Goal: Task Accomplishment & Management: Manage account settings

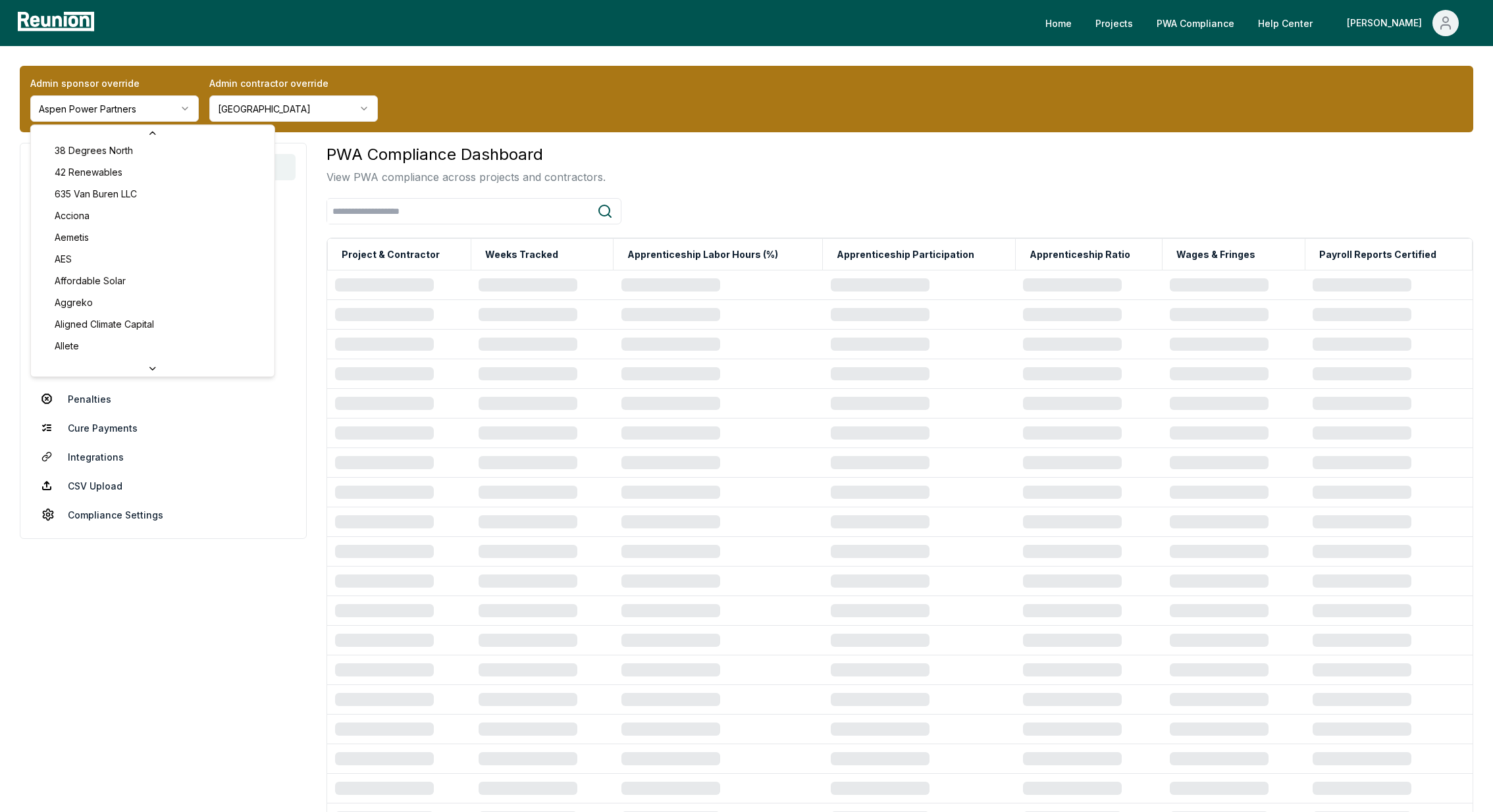
scroll to position [25, 0]
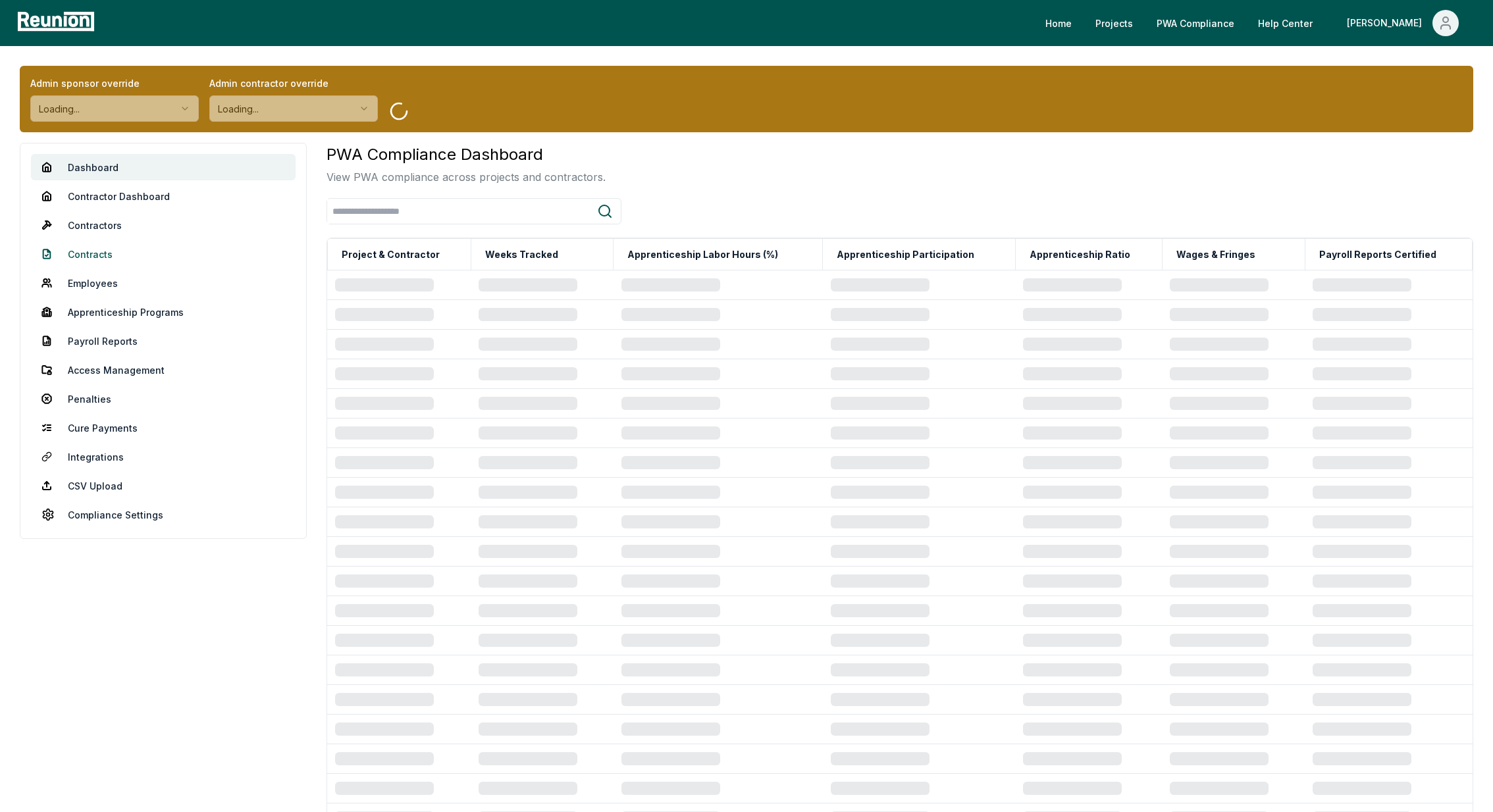
click at [91, 249] on link "Contracts" at bounding box center [163, 253] width 264 height 26
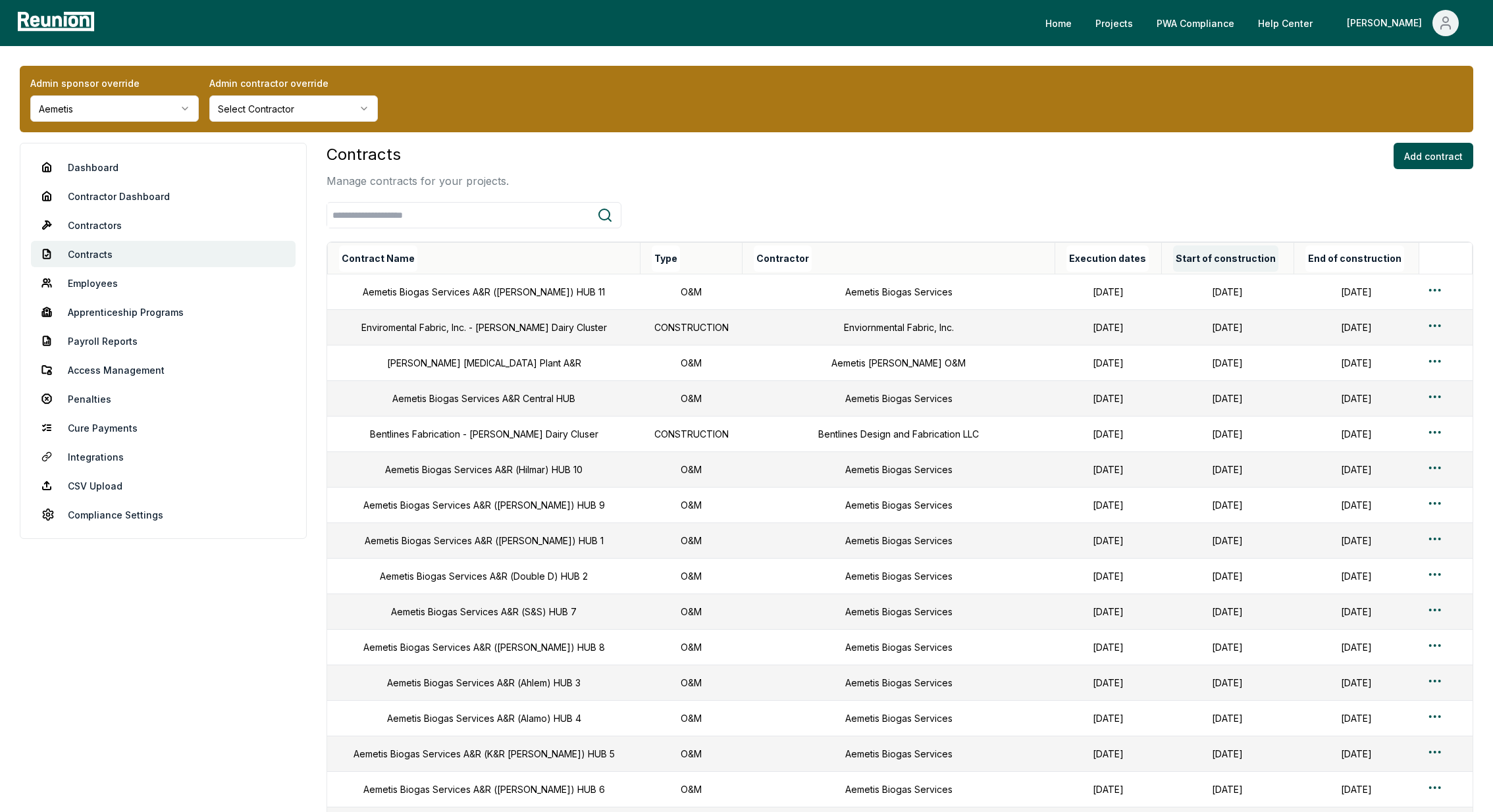
click at [1173, 268] on button "Start of construction" at bounding box center [1225, 258] width 106 height 26
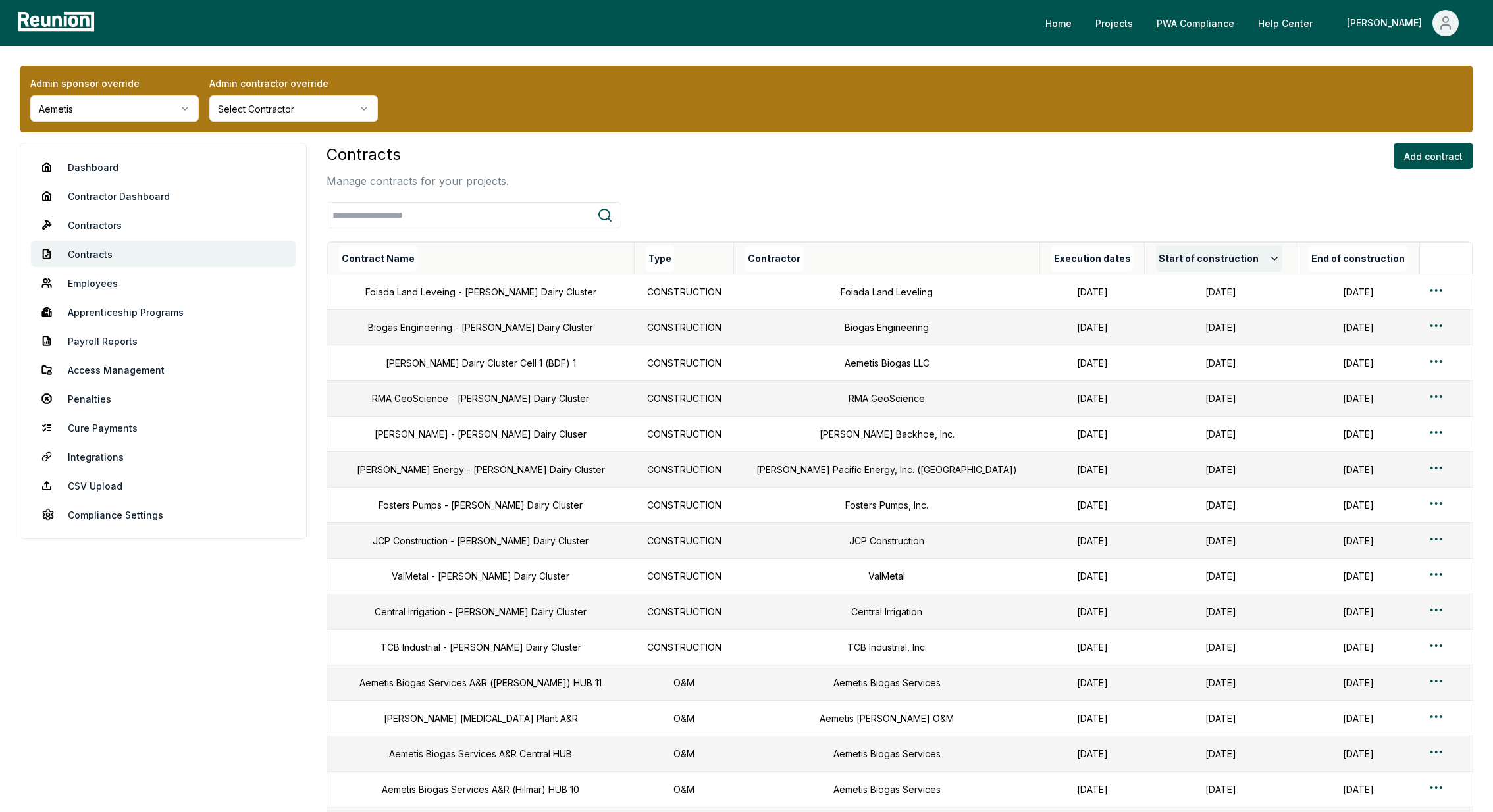
click at [1156, 252] on button "Start of construction" at bounding box center [1219, 258] width 127 height 26
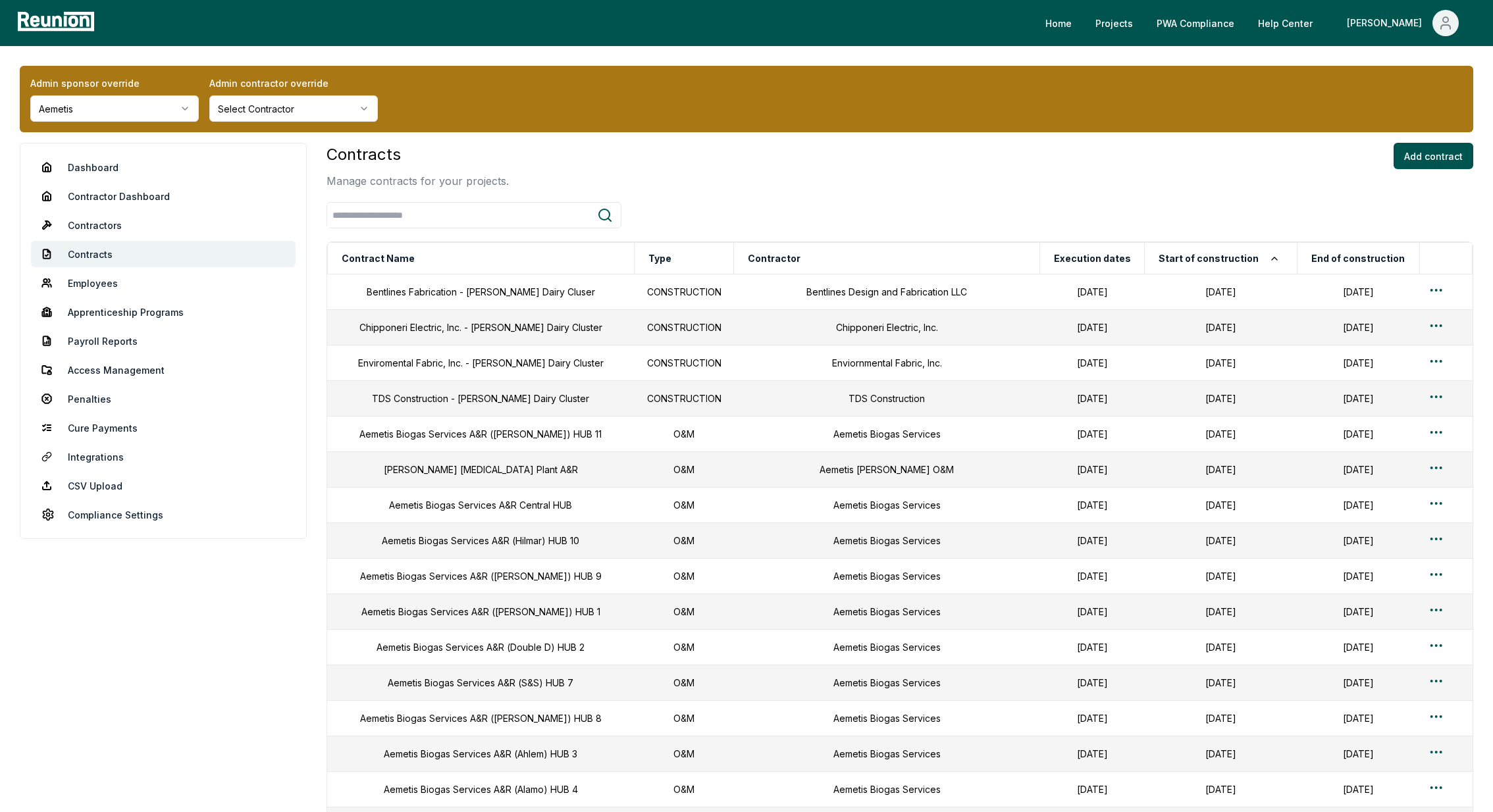
click at [90, 109] on html "Please visit us on your desktop We're working on making our marketplace mobile-…" at bounding box center [746, 697] width 1493 height 1394
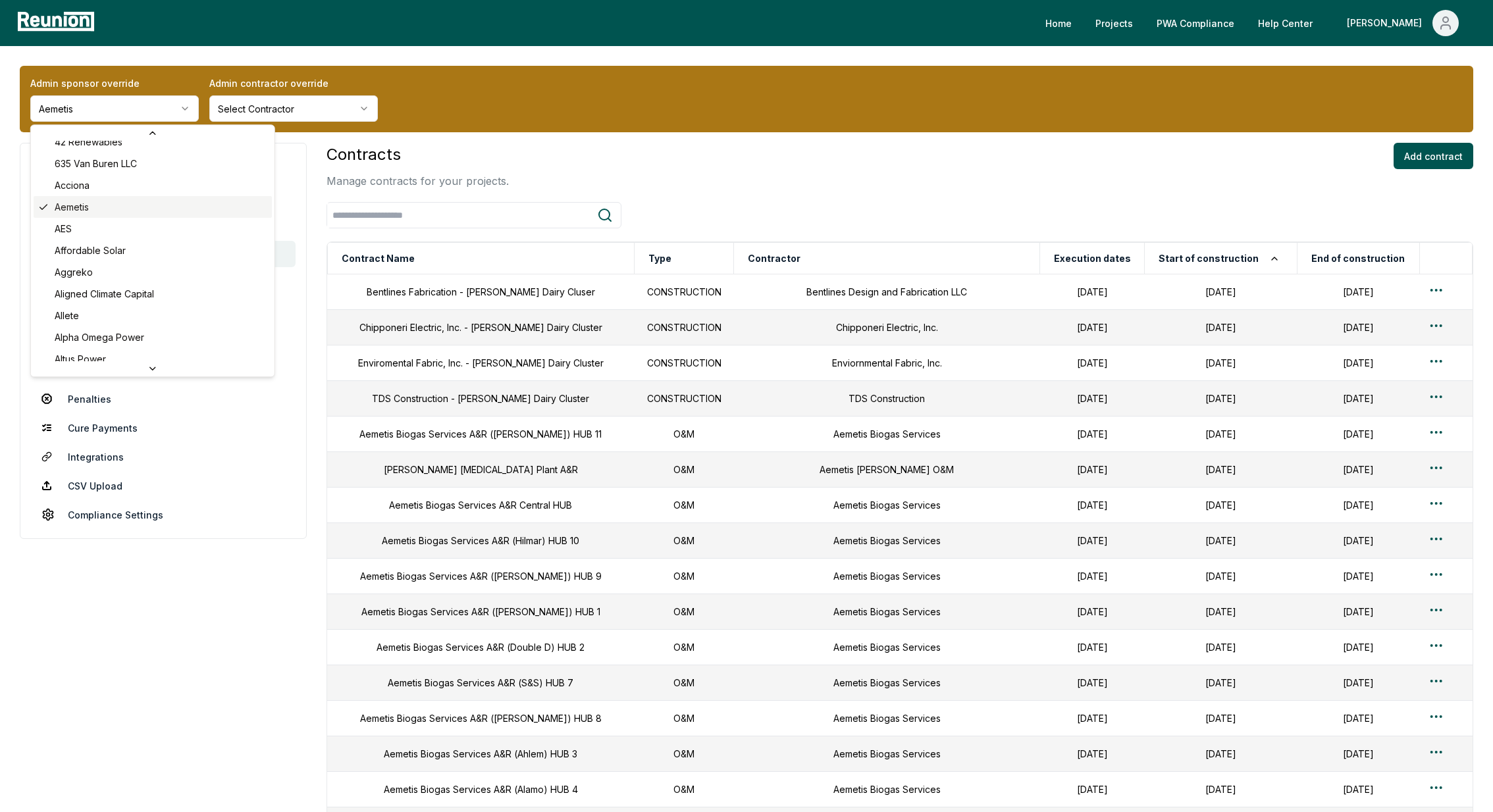
scroll to position [54, 0]
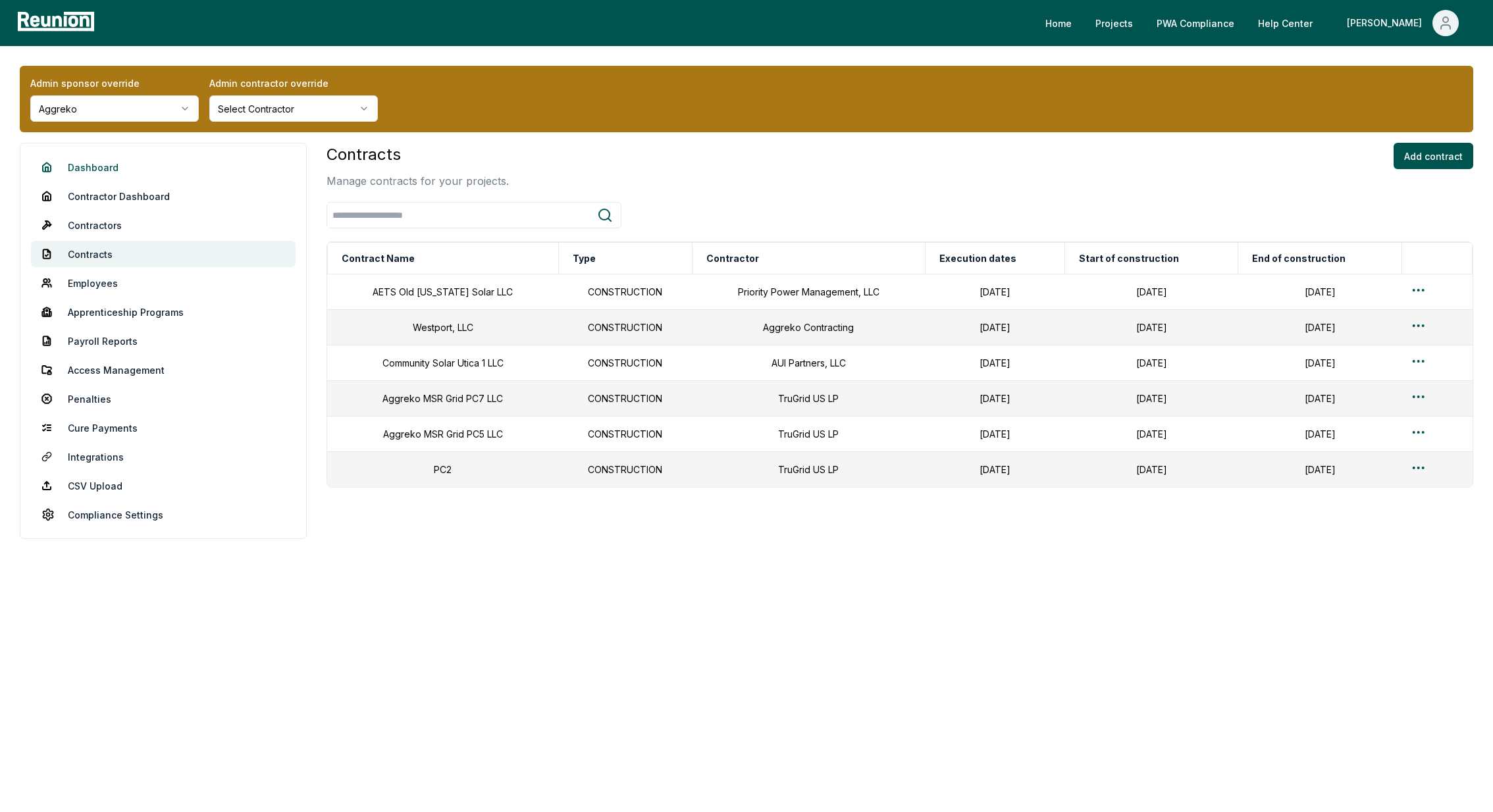
click at [89, 158] on link "Dashboard" at bounding box center [163, 166] width 264 height 26
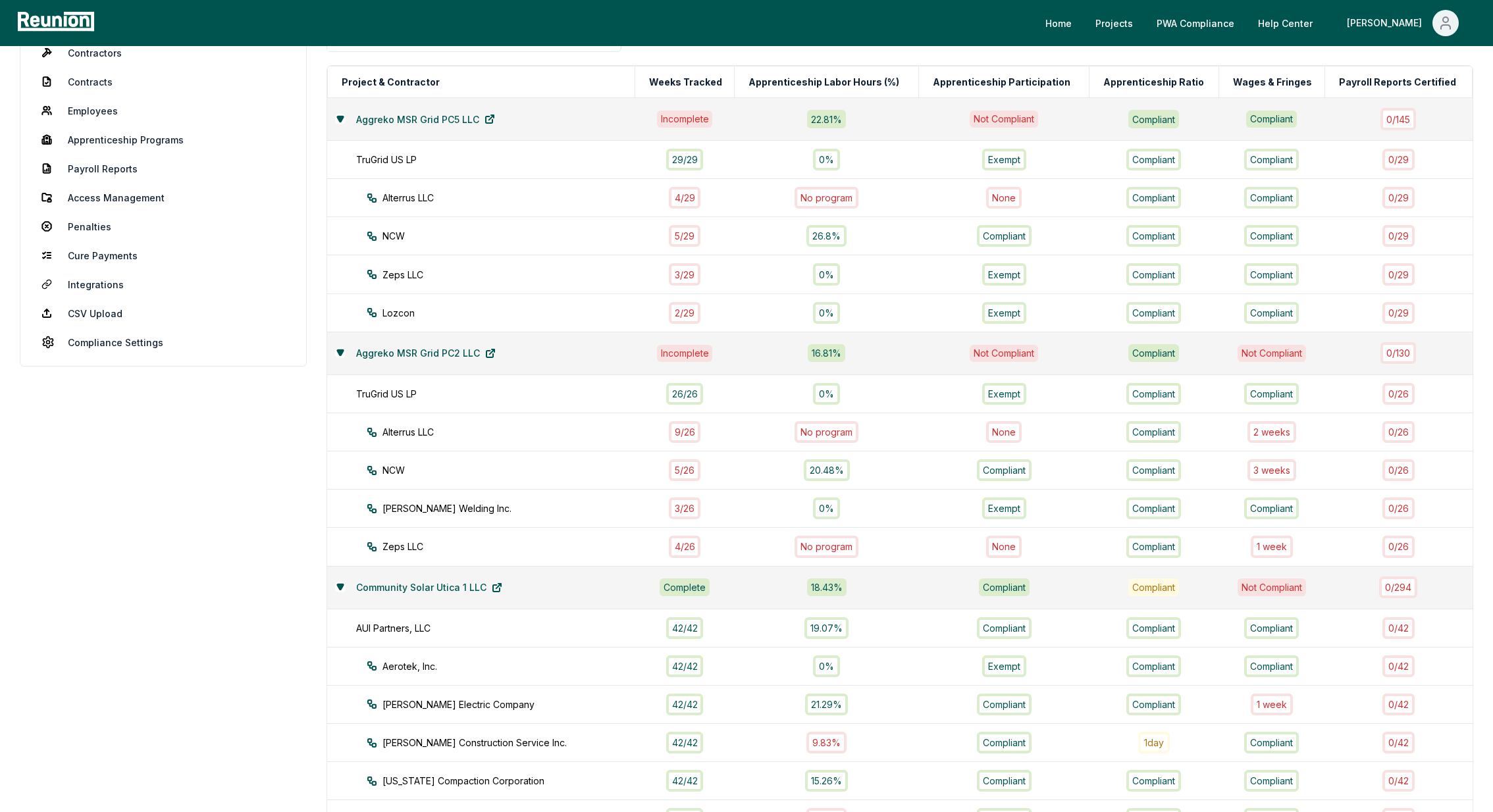
scroll to position [138, 0]
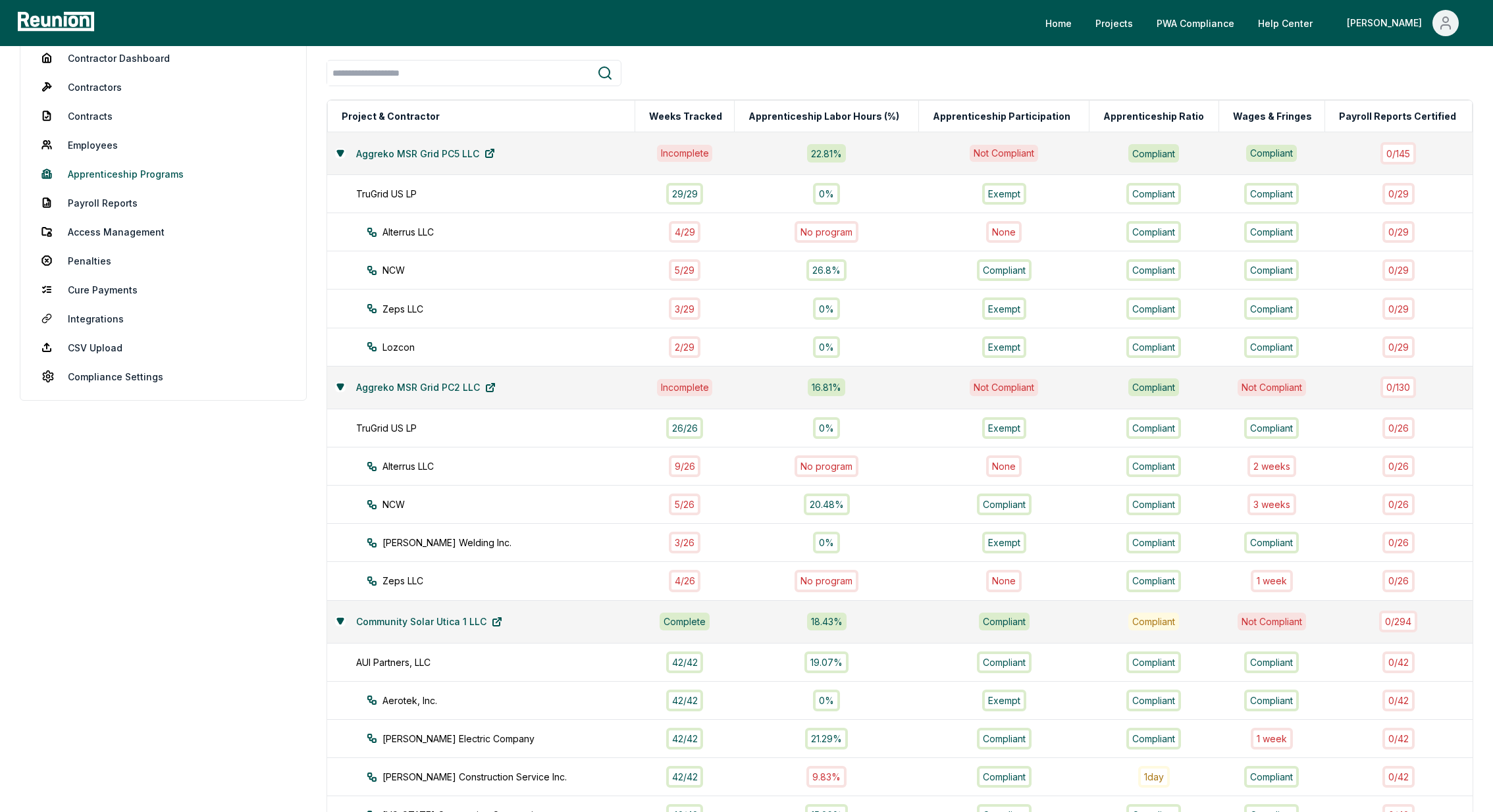
click at [112, 175] on link "Apprenticeship Programs" at bounding box center [163, 173] width 264 height 26
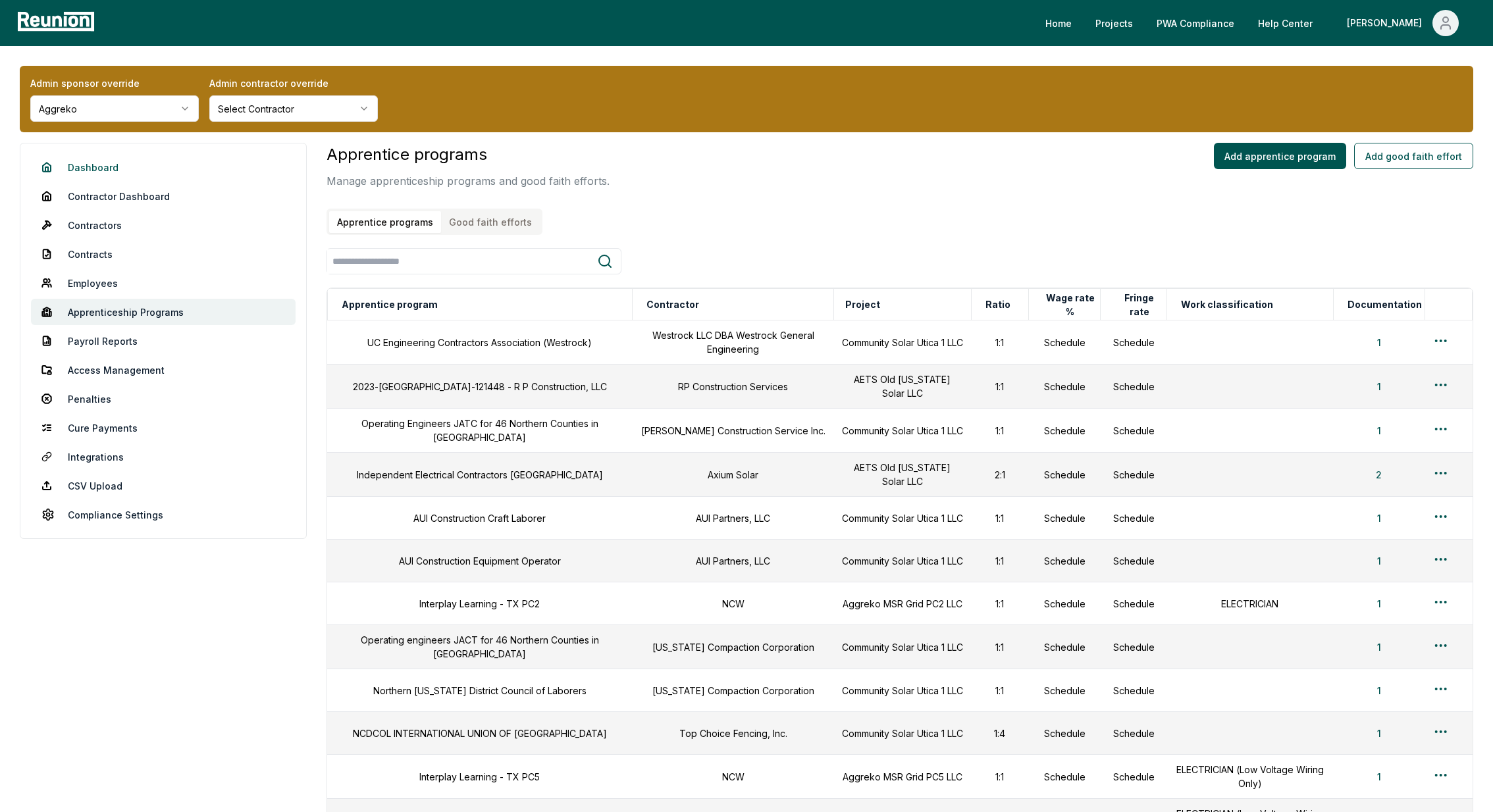
click at [88, 156] on link "Dashboard" at bounding box center [163, 166] width 264 height 26
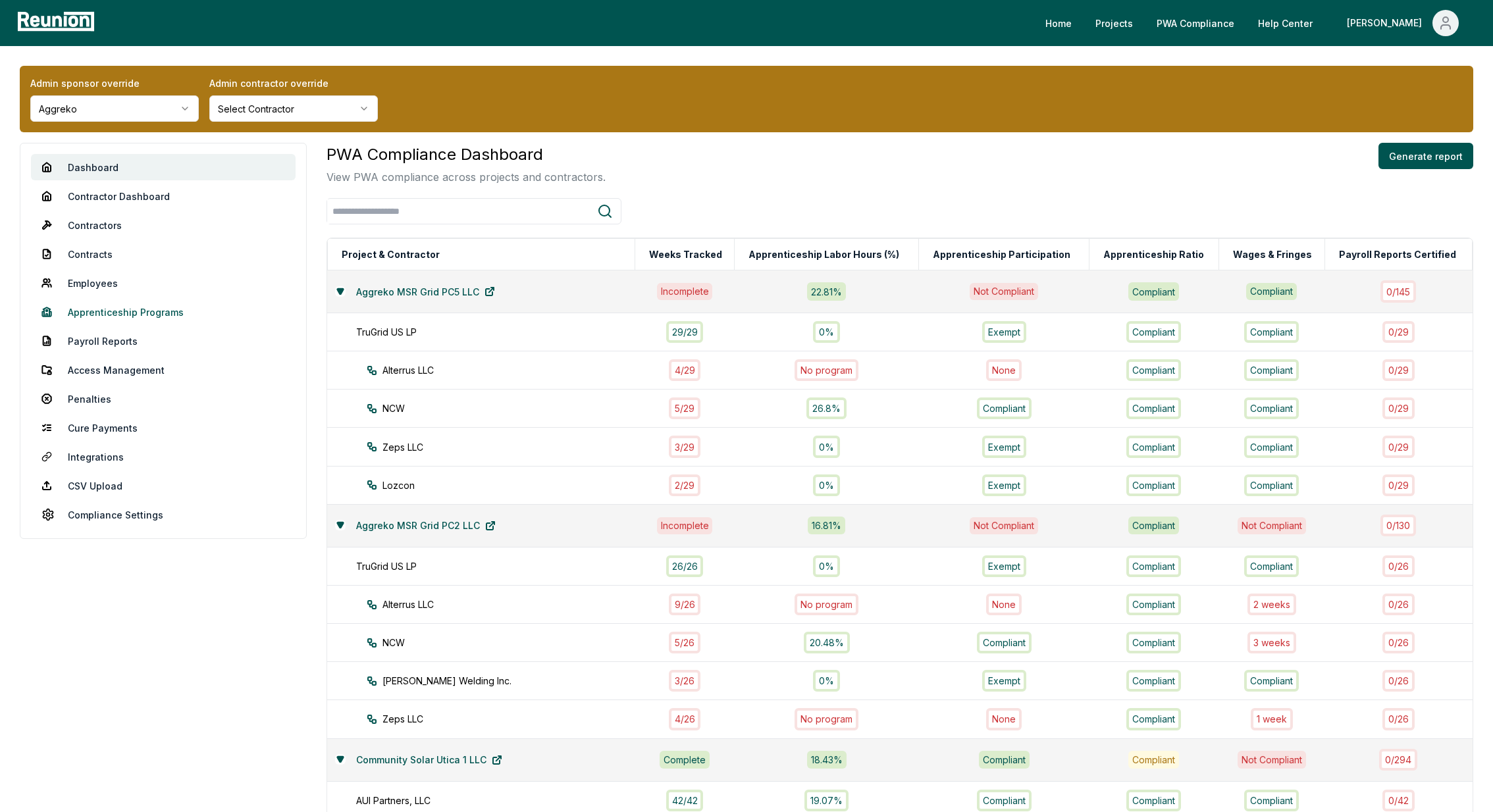
click at [117, 316] on link "Apprenticeship Programs" at bounding box center [163, 311] width 264 height 26
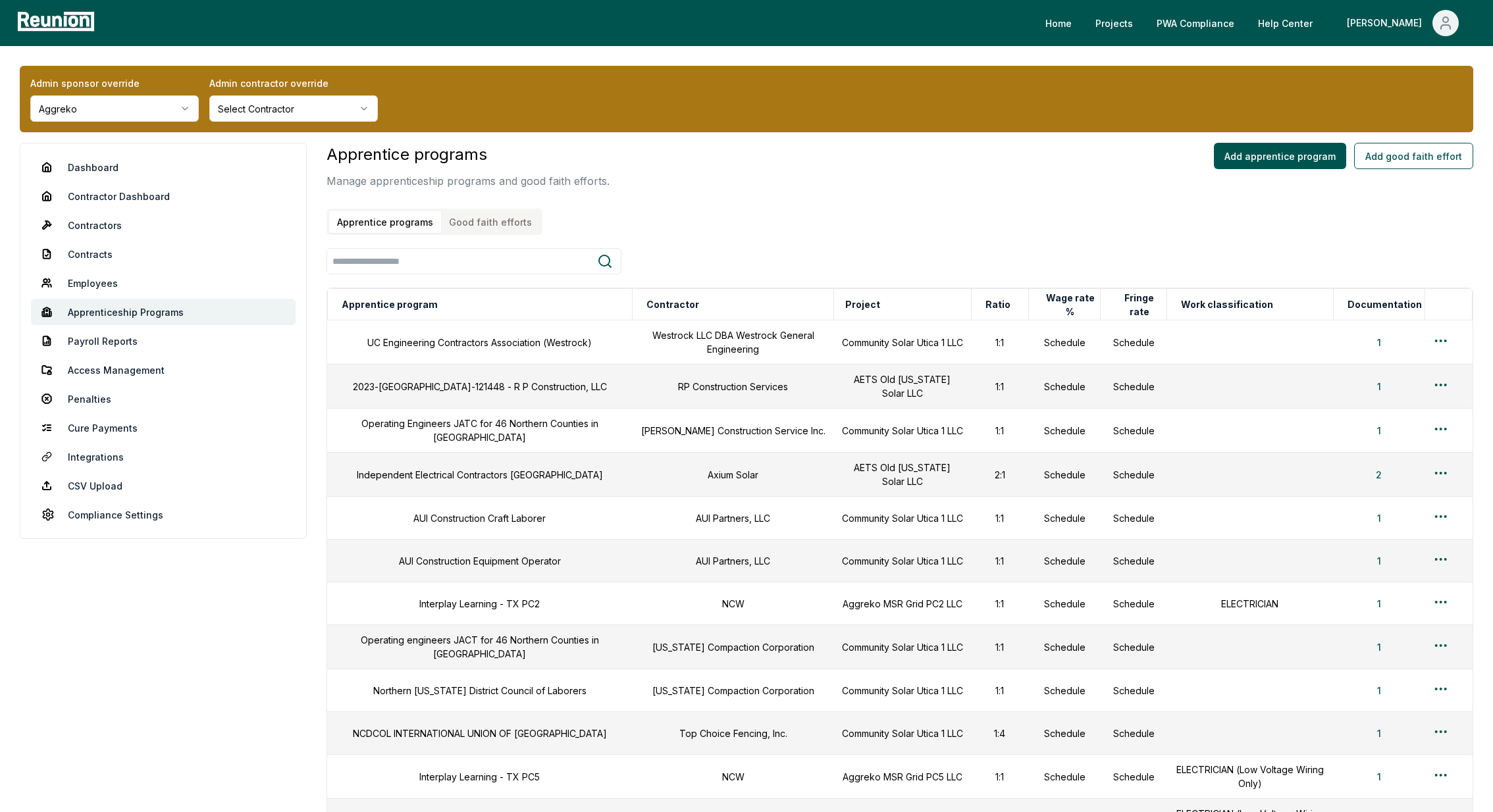
click at [493, 219] on button "Good faith efforts" at bounding box center [490, 222] width 99 height 22
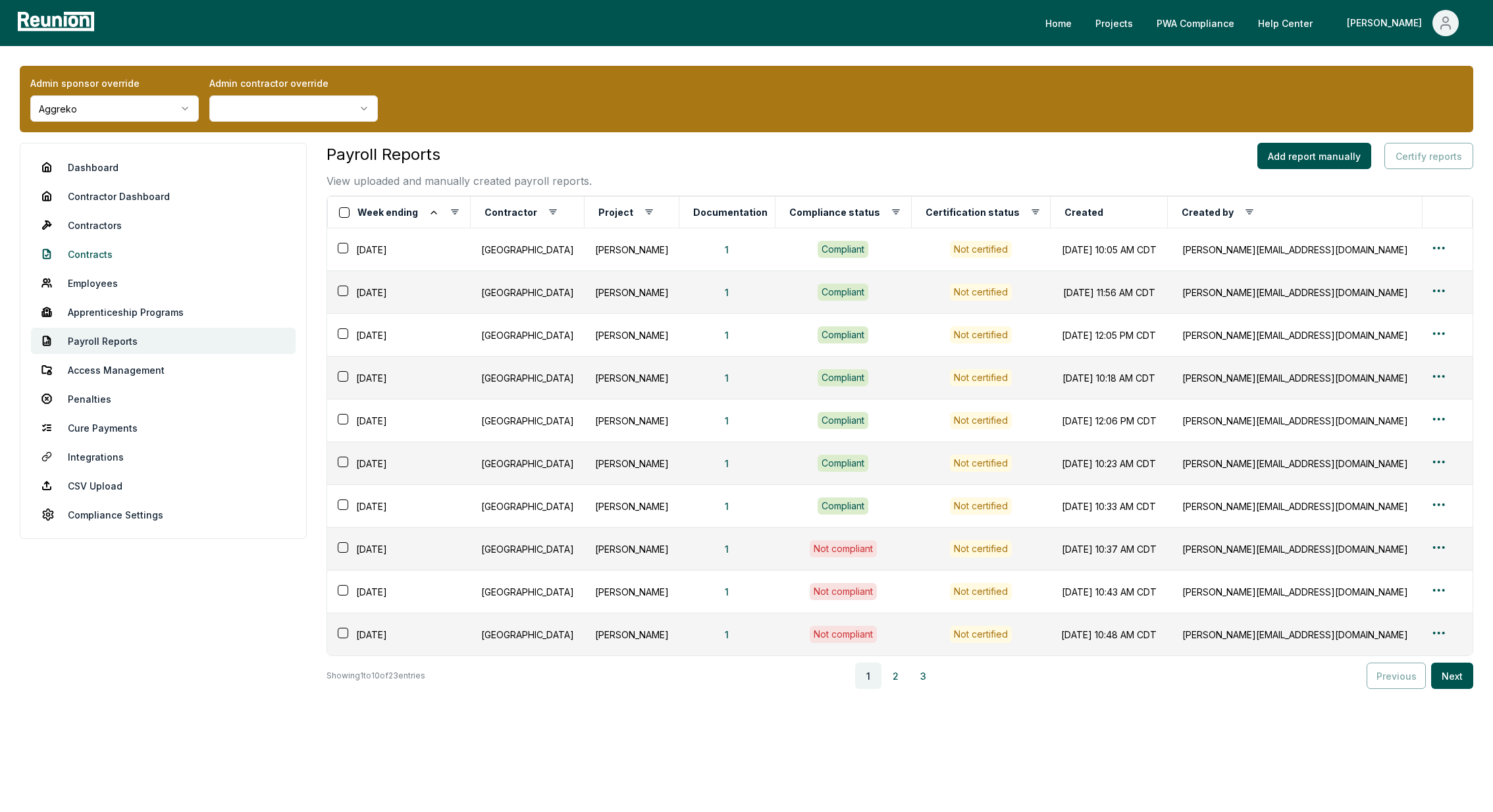
click at [104, 248] on link "Contracts" at bounding box center [163, 253] width 264 height 26
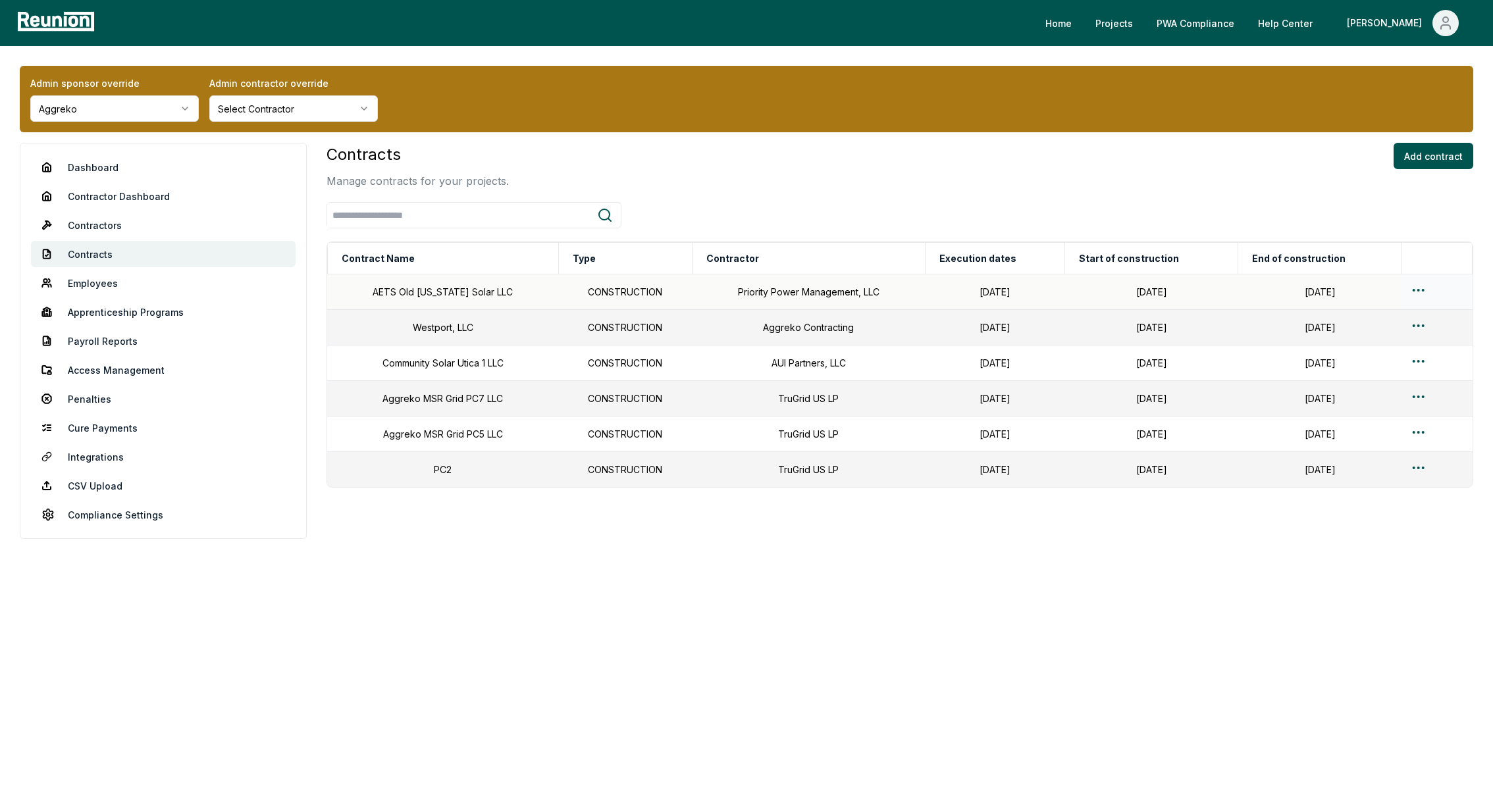
click at [1420, 290] on html "Please visit us on your desktop We're working on making our marketplace mobile-…" at bounding box center [746, 406] width 1493 height 812
click at [1368, 344] on div "Edit" at bounding box center [1418, 343] width 125 height 22
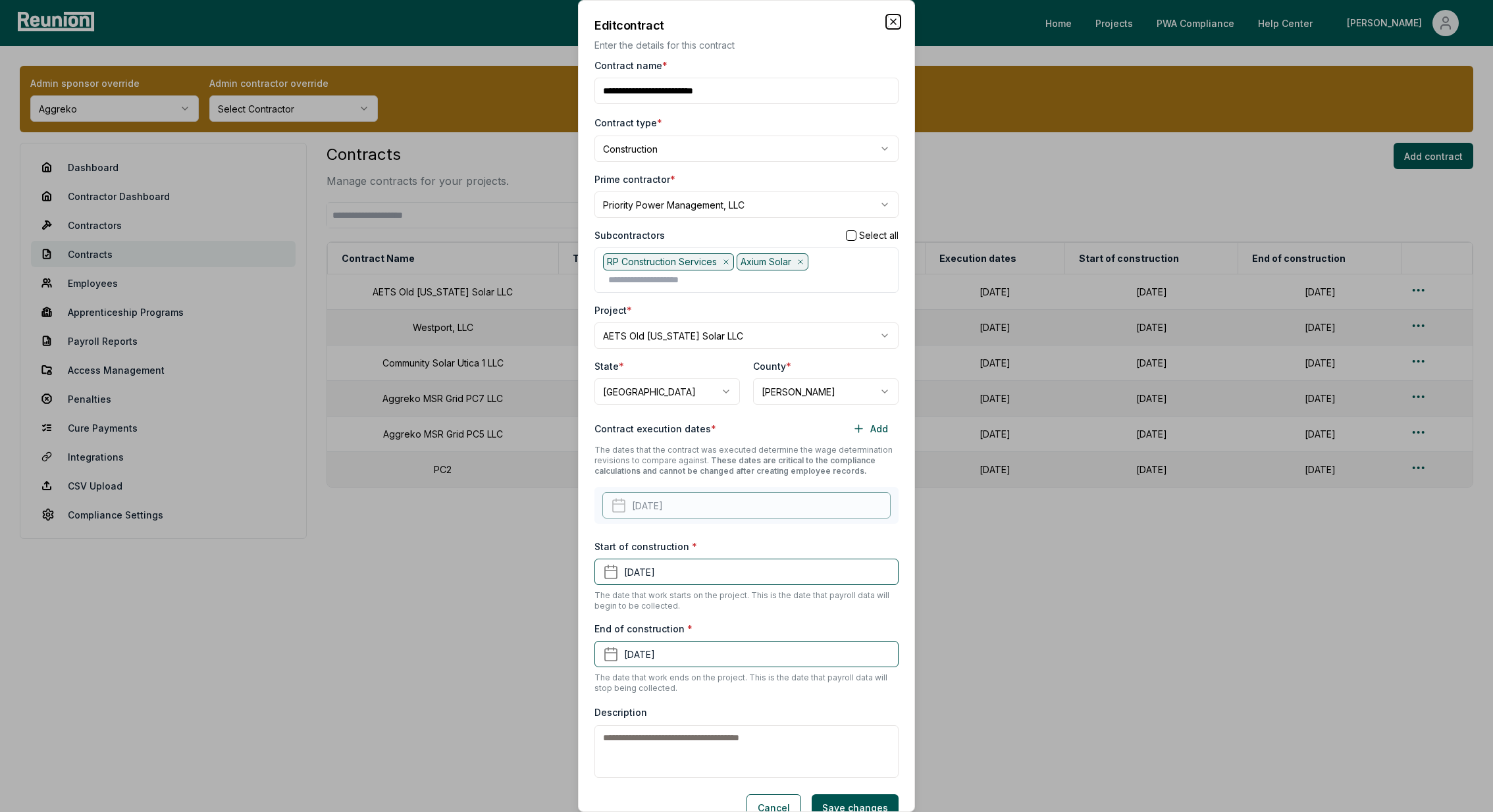
click at [897, 16] on icon "button" at bounding box center [893, 21] width 10 height 10
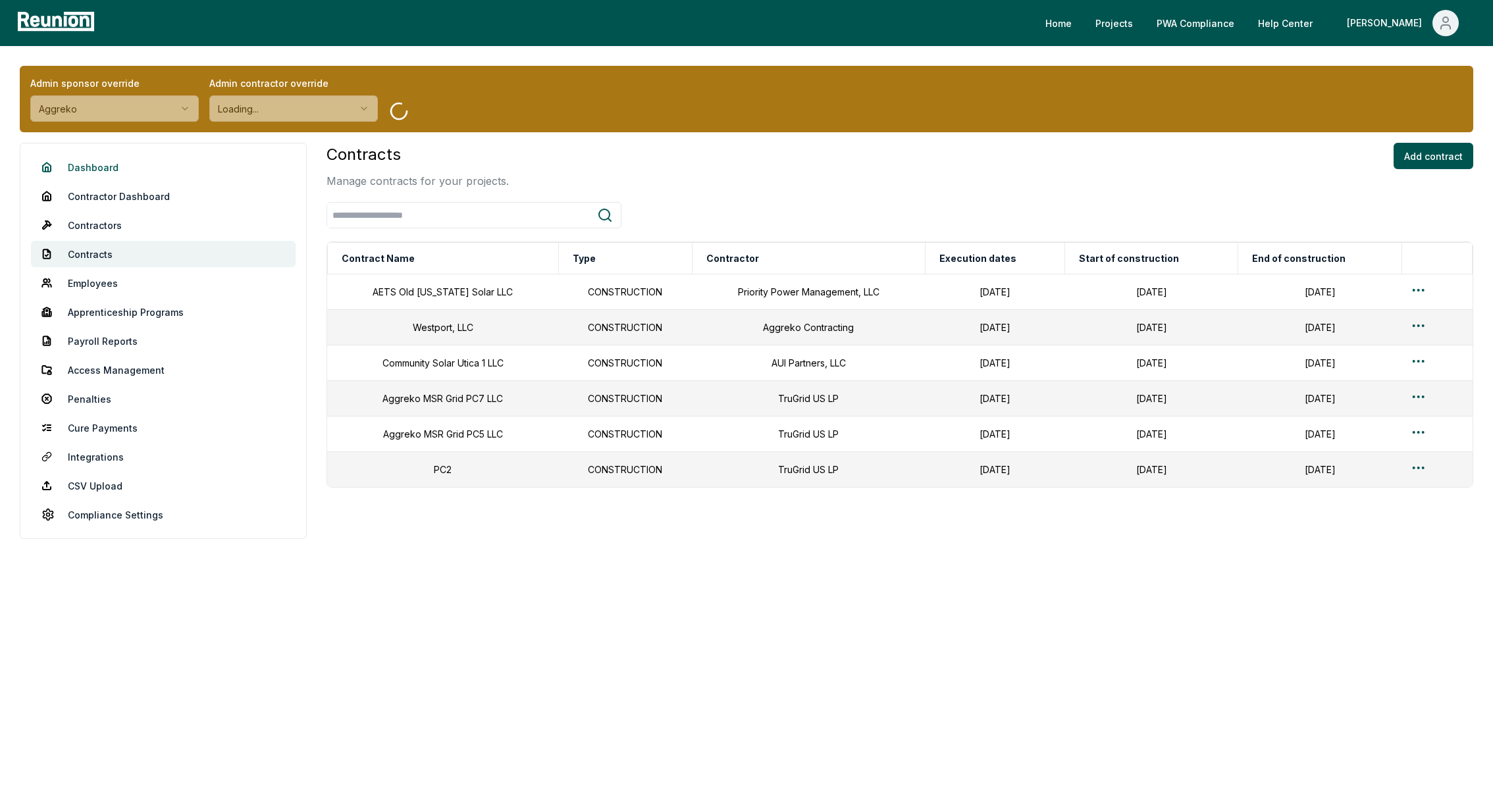
click at [103, 165] on link "Dashboard" at bounding box center [163, 166] width 264 height 26
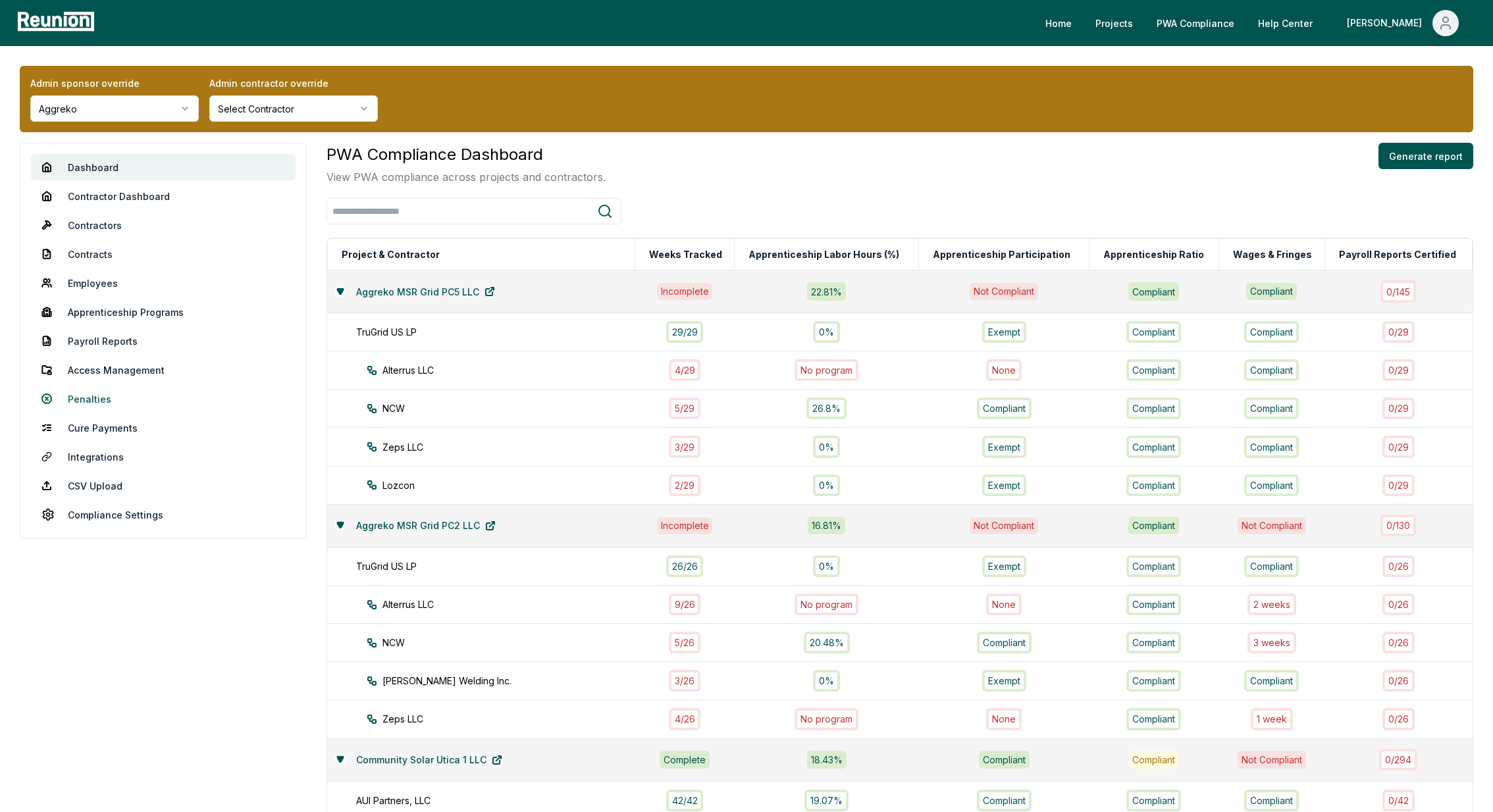
click at [97, 403] on link "Penalties" at bounding box center [163, 398] width 264 height 26
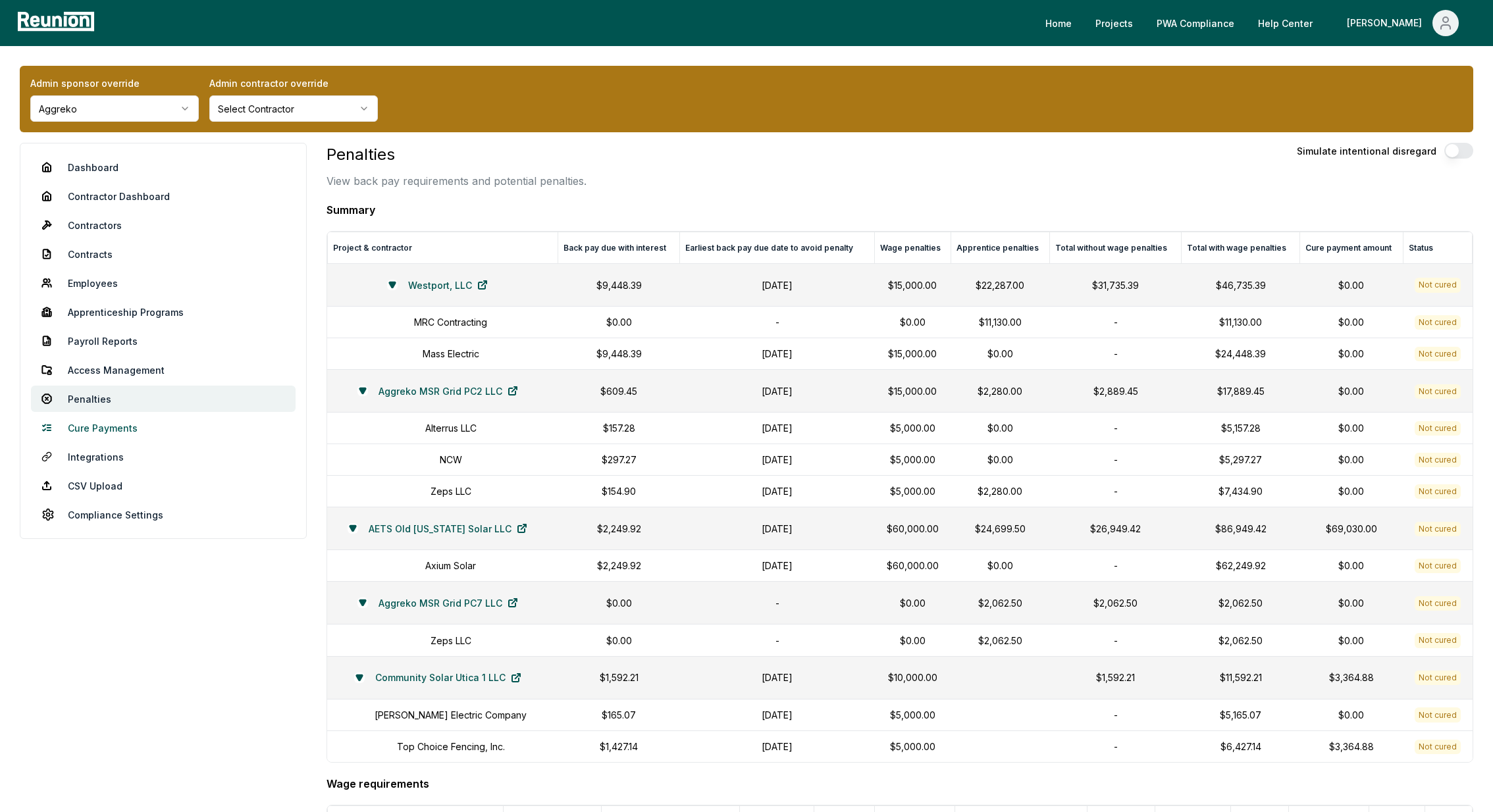
click at [92, 415] on link "Cure Payments" at bounding box center [163, 427] width 264 height 26
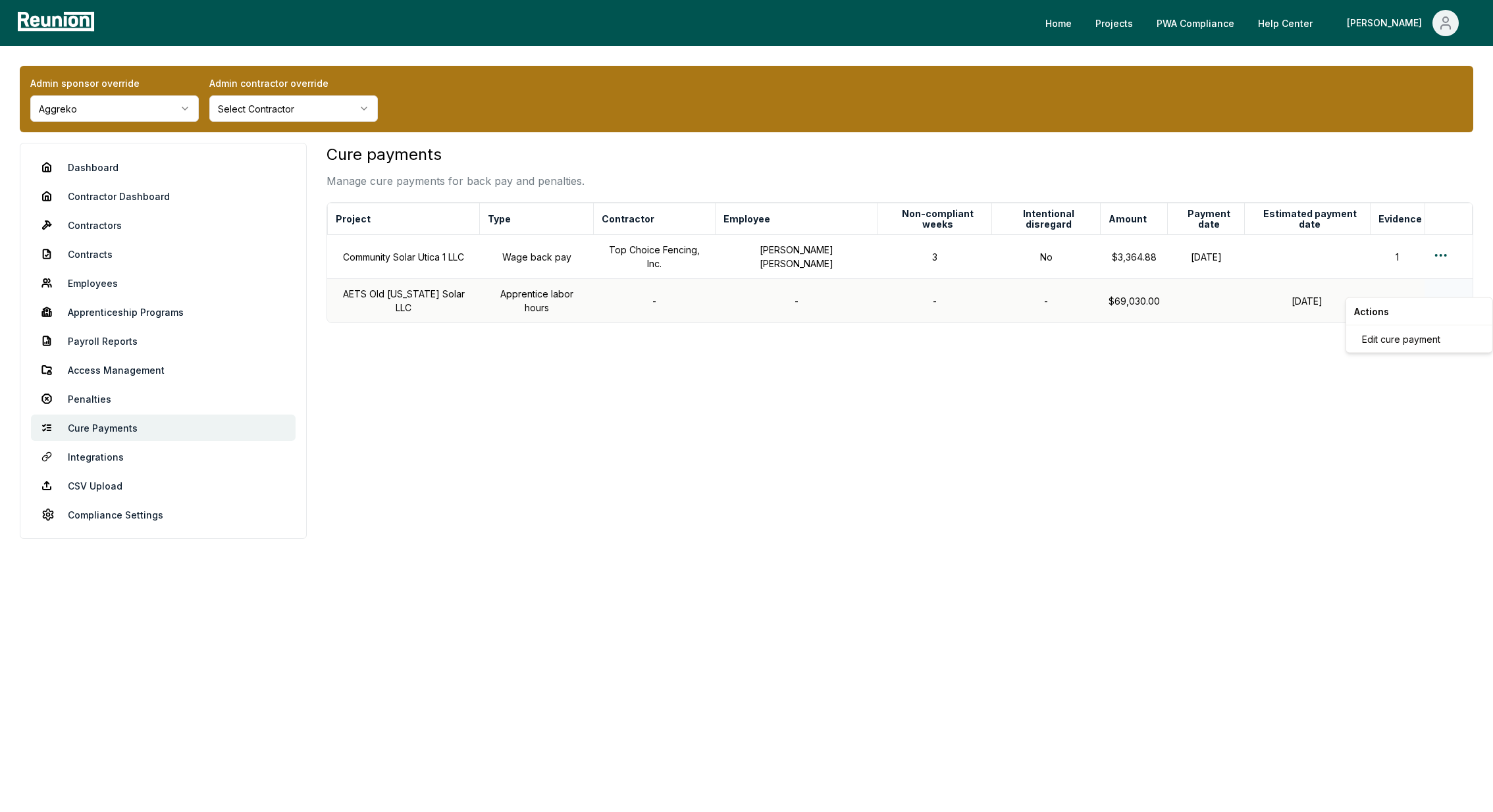
click at [1434, 284] on html "Please visit us on your desktop We're working on making our marketplace mobile-…" at bounding box center [746, 406] width 1493 height 812
click at [1393, 338] on div "Edit cure payment" at bounding box center [1420, 339] width 125 height 22
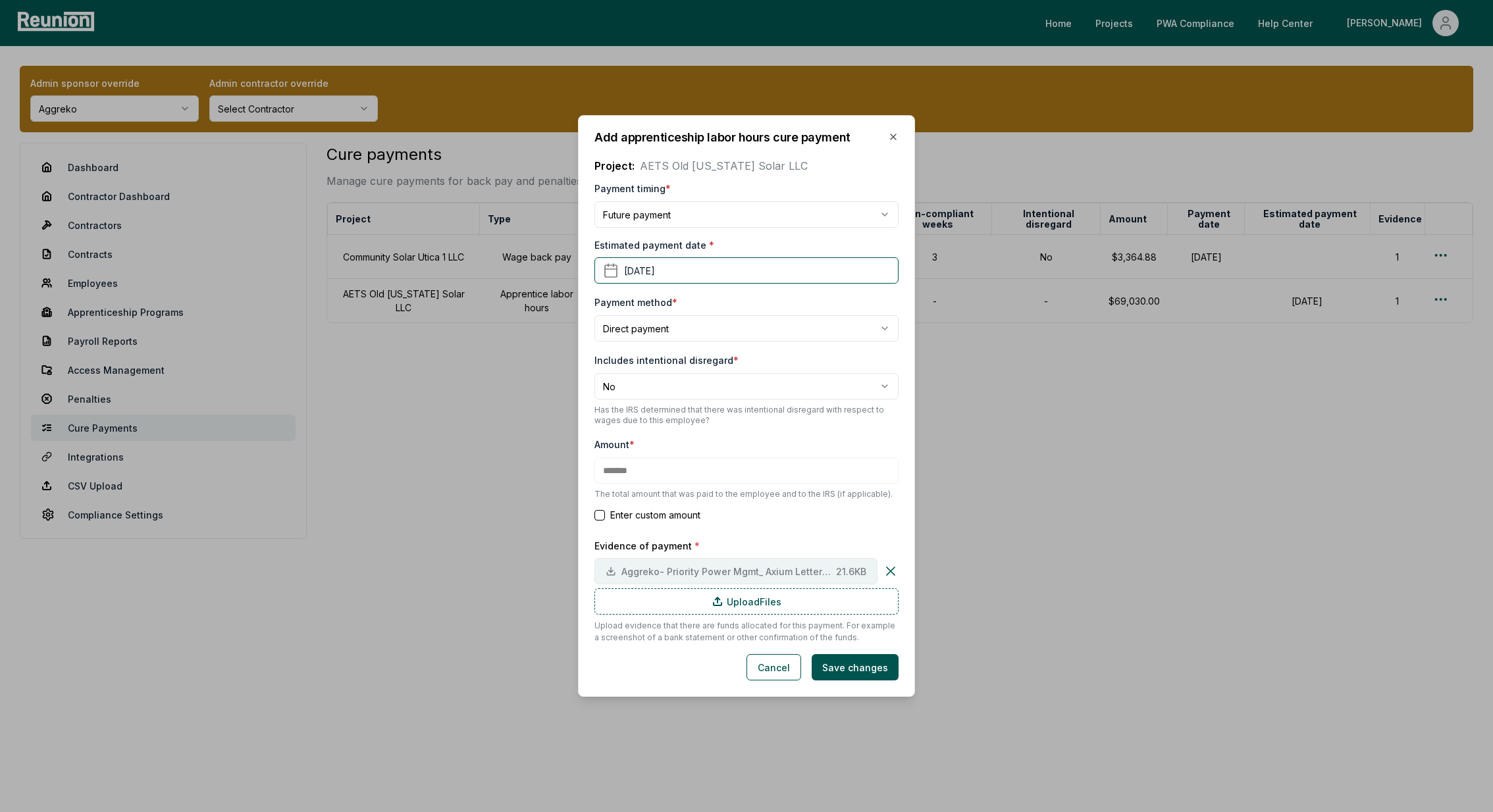
click at [716, 577] on span "Aggreko- Priority Power Mgmt_ Axium Letter of Intent to pay.pdf" at bounding box center [726, 571] width 209 height 14
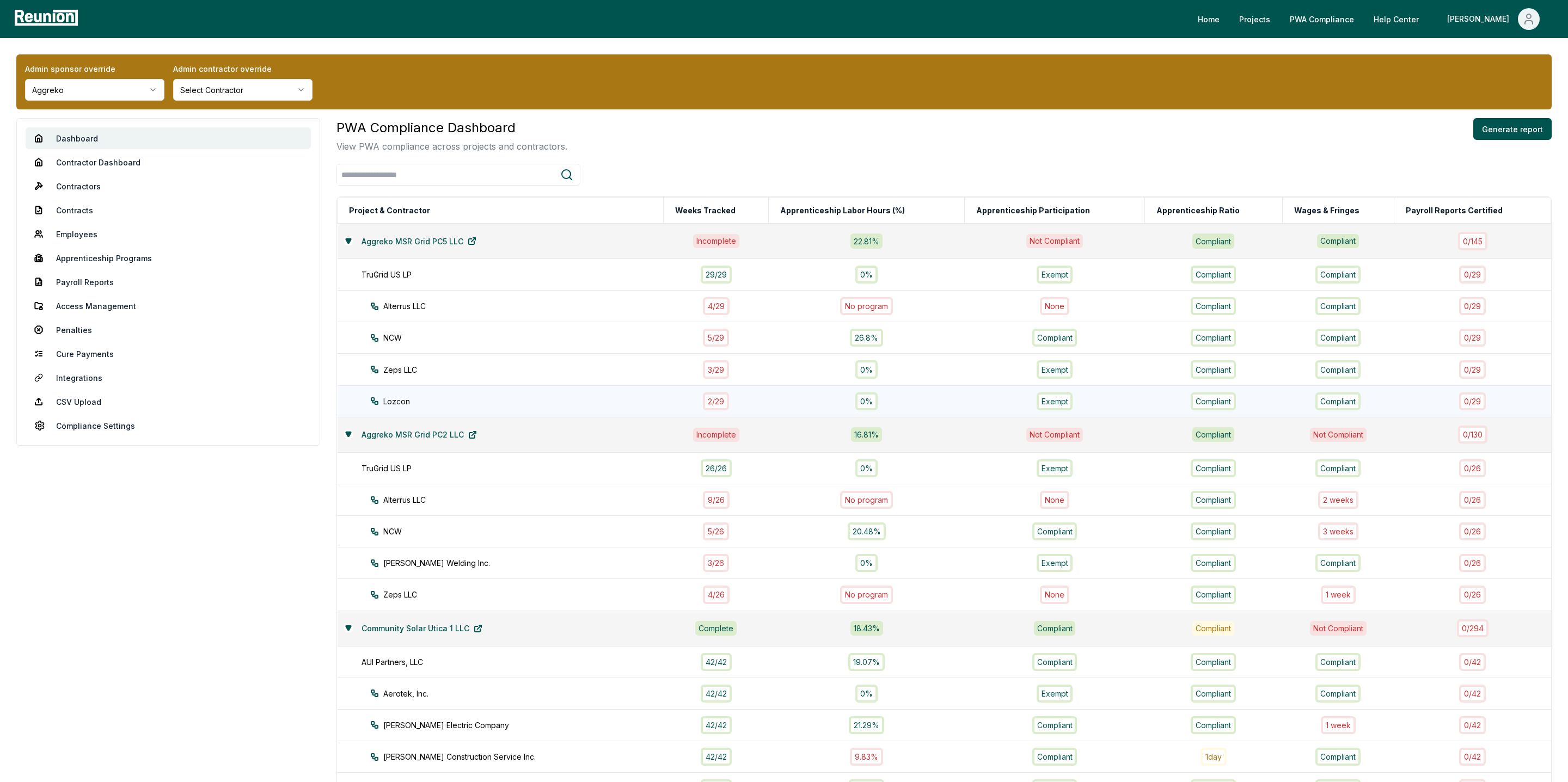
click at [724, 400] on div "2 / 29" at bounding box center [716, 401] width 26 height 18
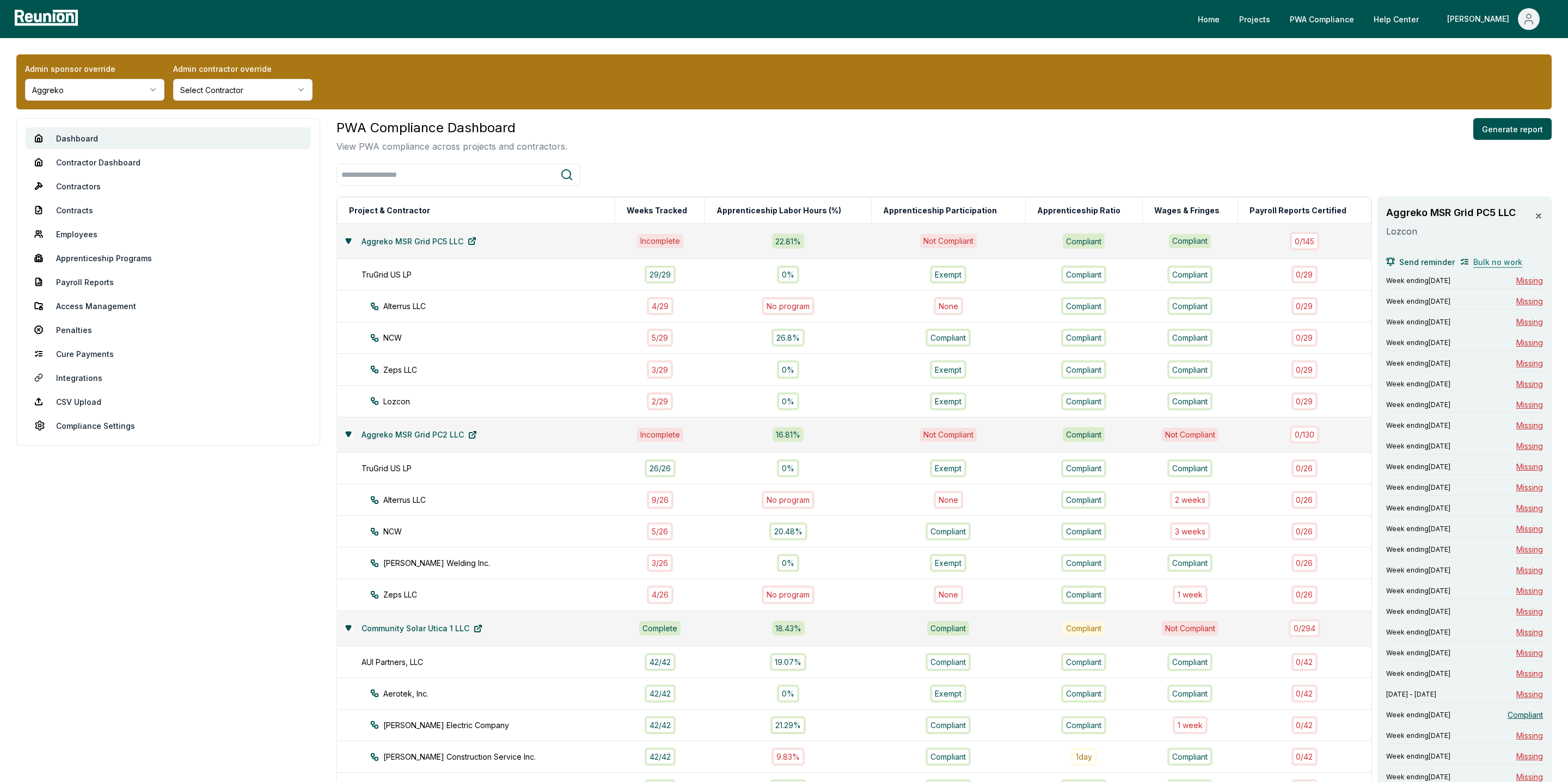
click at [1495, 256] on span "Bulk no work" at bounding box center [1497, 262] width 49 height 11
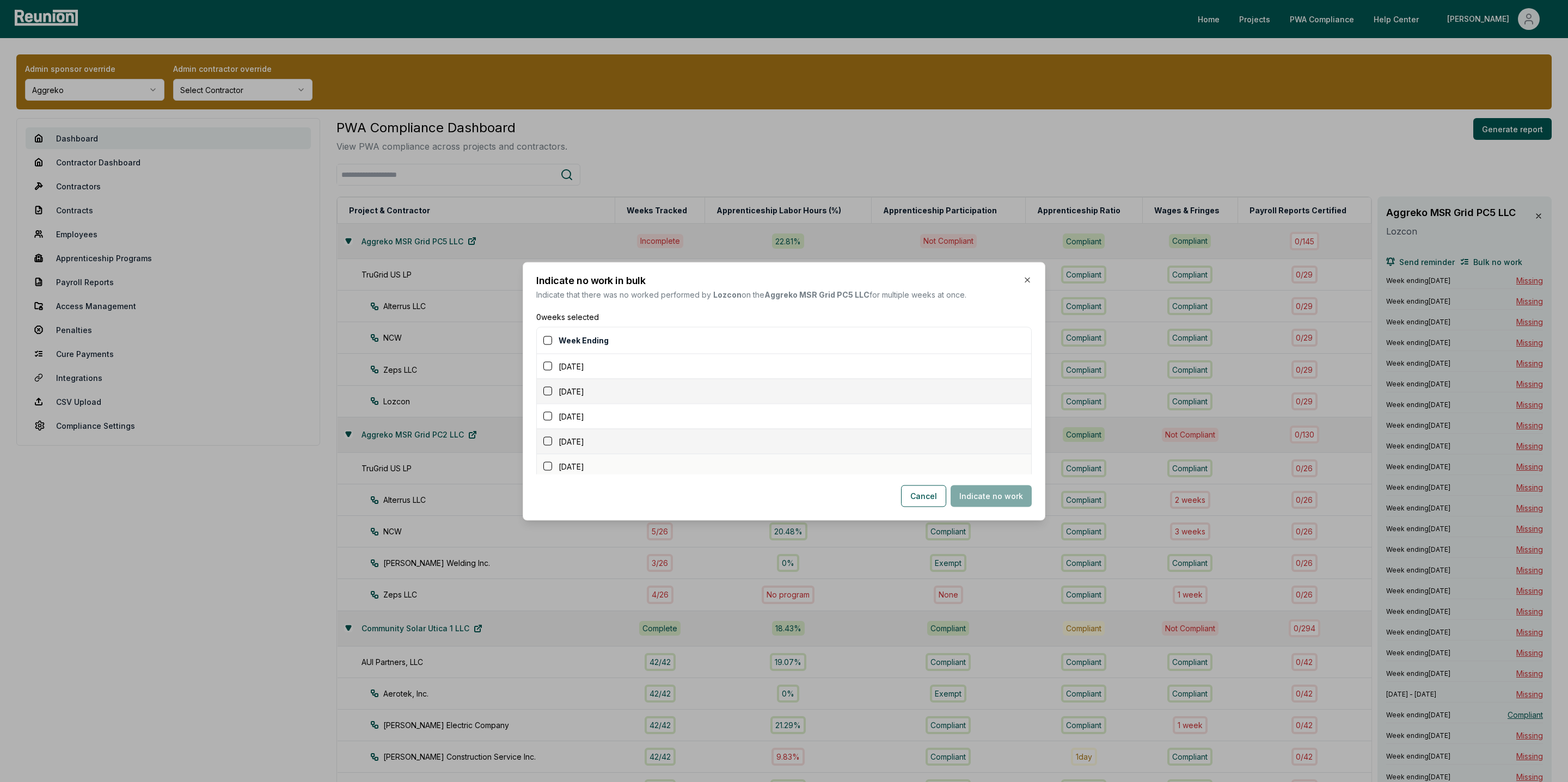
scroll to position [563, 0]
click at [1030, 281] on icon "button" at bounding box center [1027, 280] width 8 height 8
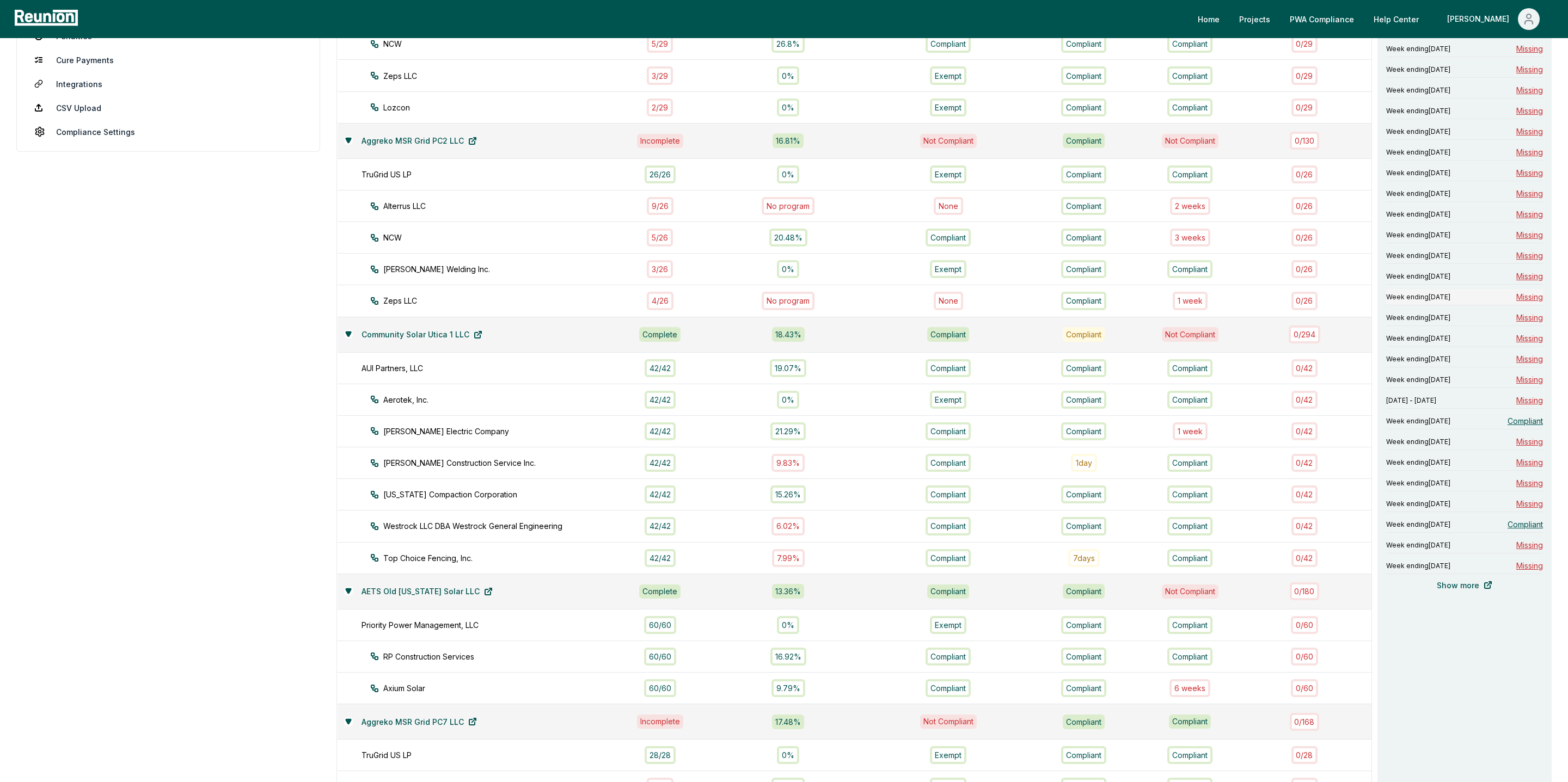
scroll to position [293, 0]
click at [1450, 198] on span "Week ending March 30, 2025" at bounding box center [1418, 196] width 64 height 8
click at [1523, 425] on span "Compliant" at bounding box center [1525, 422] width 36 height 11
click at [1532, 528] on span "Compliant" at bounding box center [1525, 526] width 36 height 11
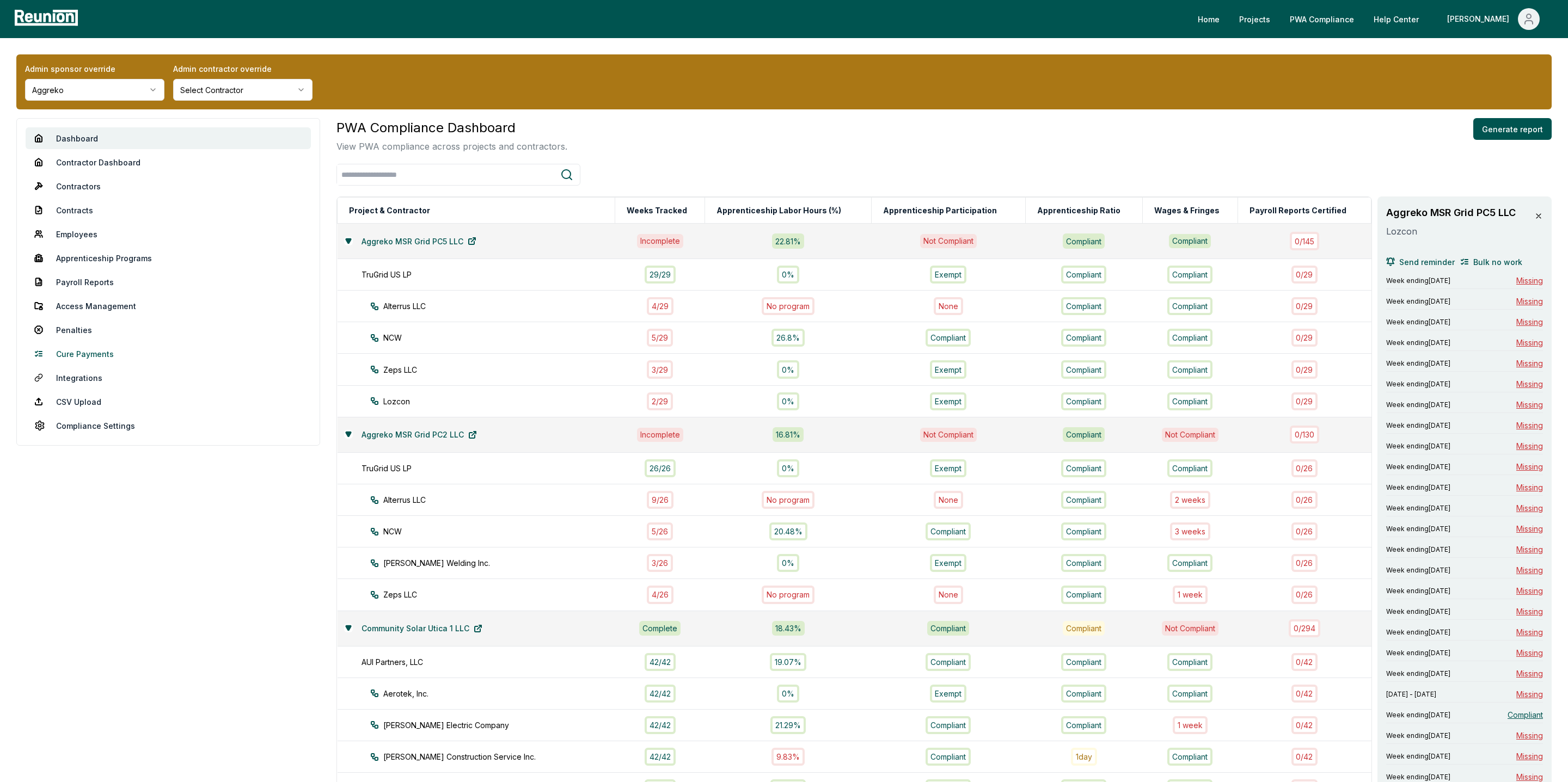
click at [85, 350] on link "Cure Payments" at bounding box center [168, 353] width 286 height 22
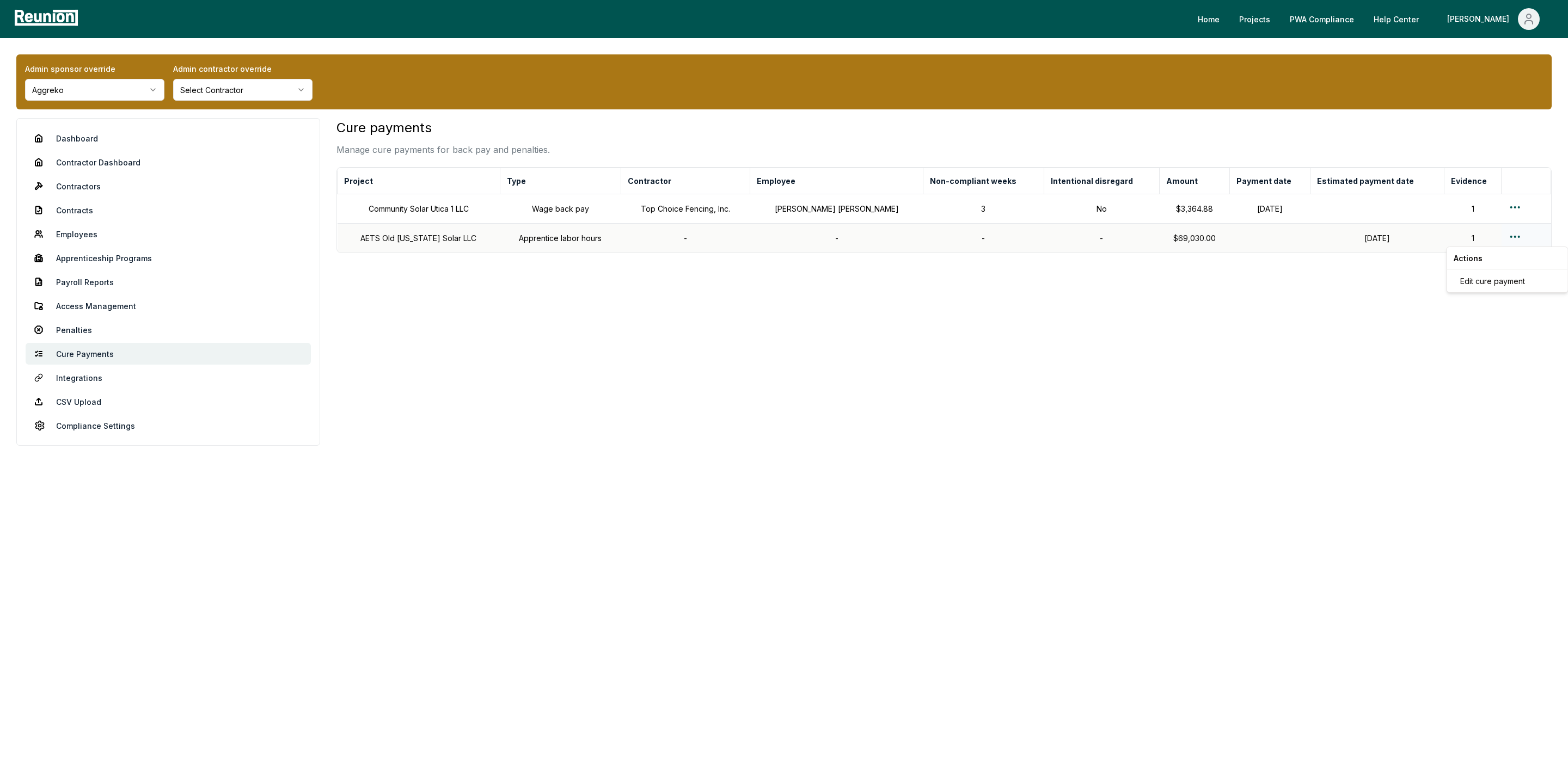
click at [1511, 239] on html "Please visit us on your desktop We're working on making our marketplace mobile-…" at bounding box center [784, 391] width 1568 height 782
click at [1499, 283] on div "Edit cure payment" at bounding box center [1507, 281] width 103 height 18
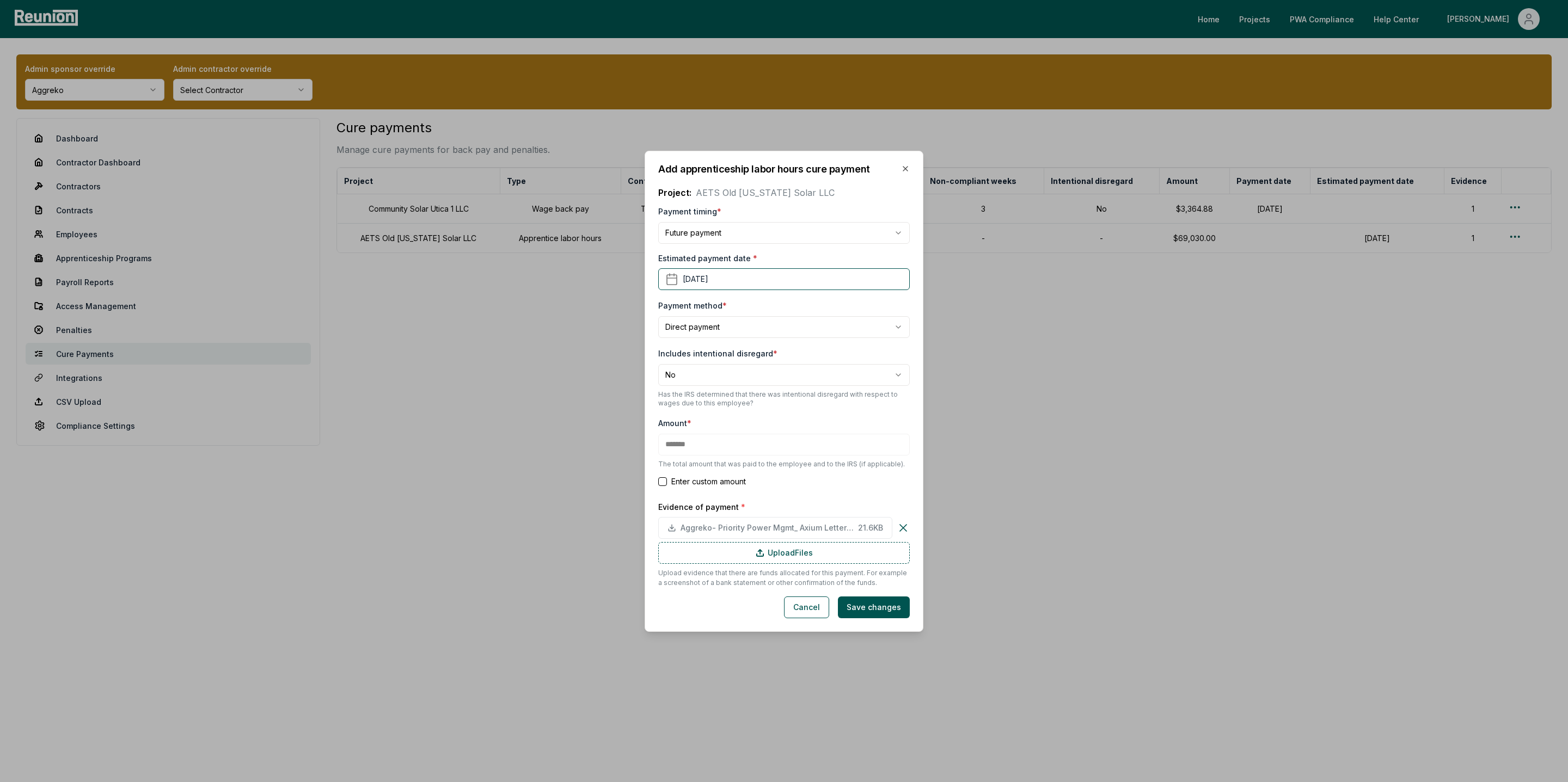
click at [903, 175] on div "Add apprenticeship labor hours cure payment Project: AETS Old Michigan Solar LLC" at bounding box center [784, 182] width 251 height 35
click at [903, 167] on icon "button" at bounding box center [905, 168] width 8 height 8
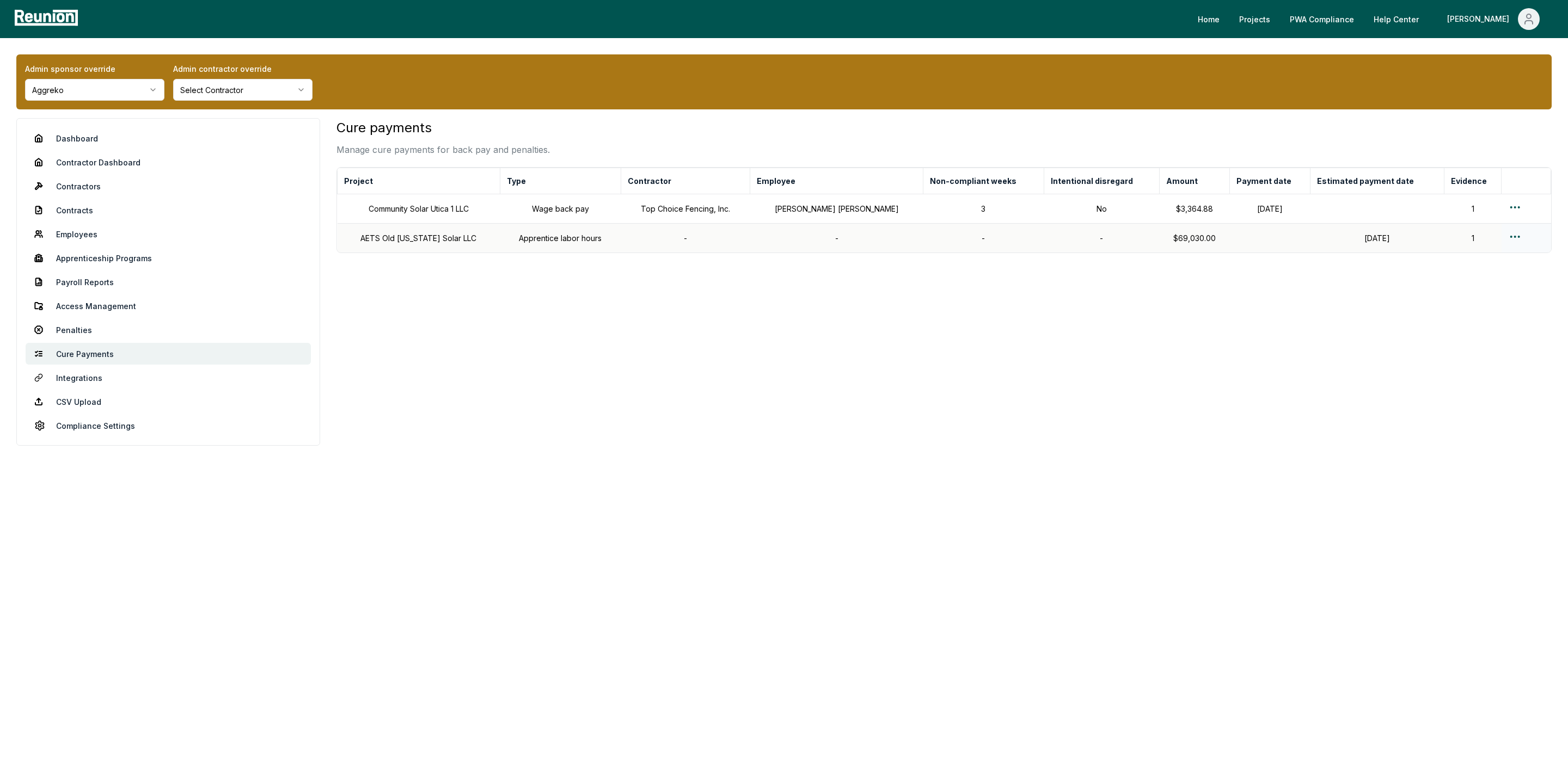
click at [1512, 239] on html "Please visit us on your desktop We're working on making our marketplace mobile-…" at bounding box center [784, 391] width 1568 height 782
click at [1493, 285] on div "Edit cure payment" at bounding box center [1507, 281] width 103 height 18
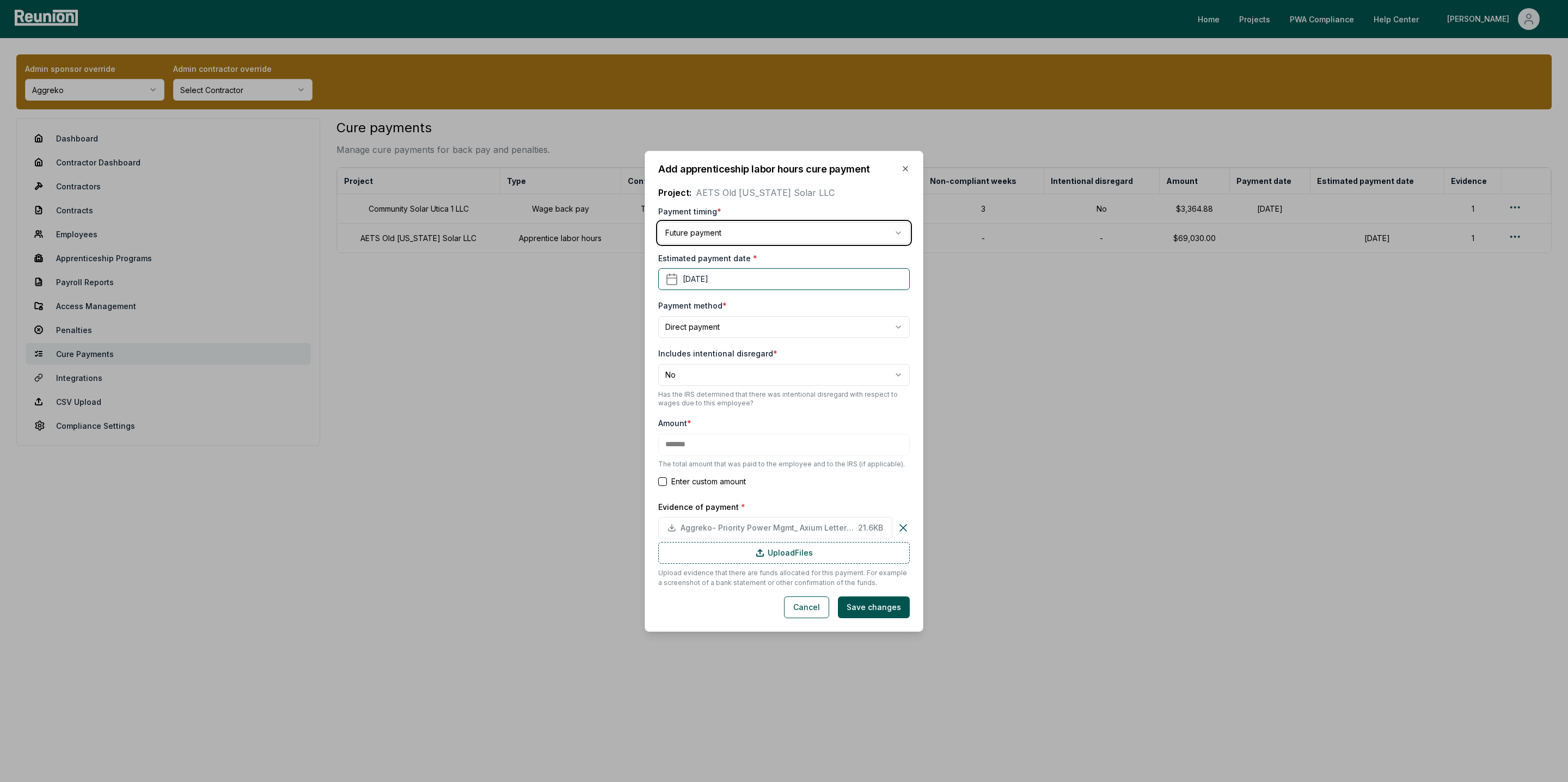
click at [658, 222] on button "Future payment" at bounding box center [784, 233] width 251 height 22
click at [905, 166] on icon "button" at bounding box center [905, 168] width 8 height 8
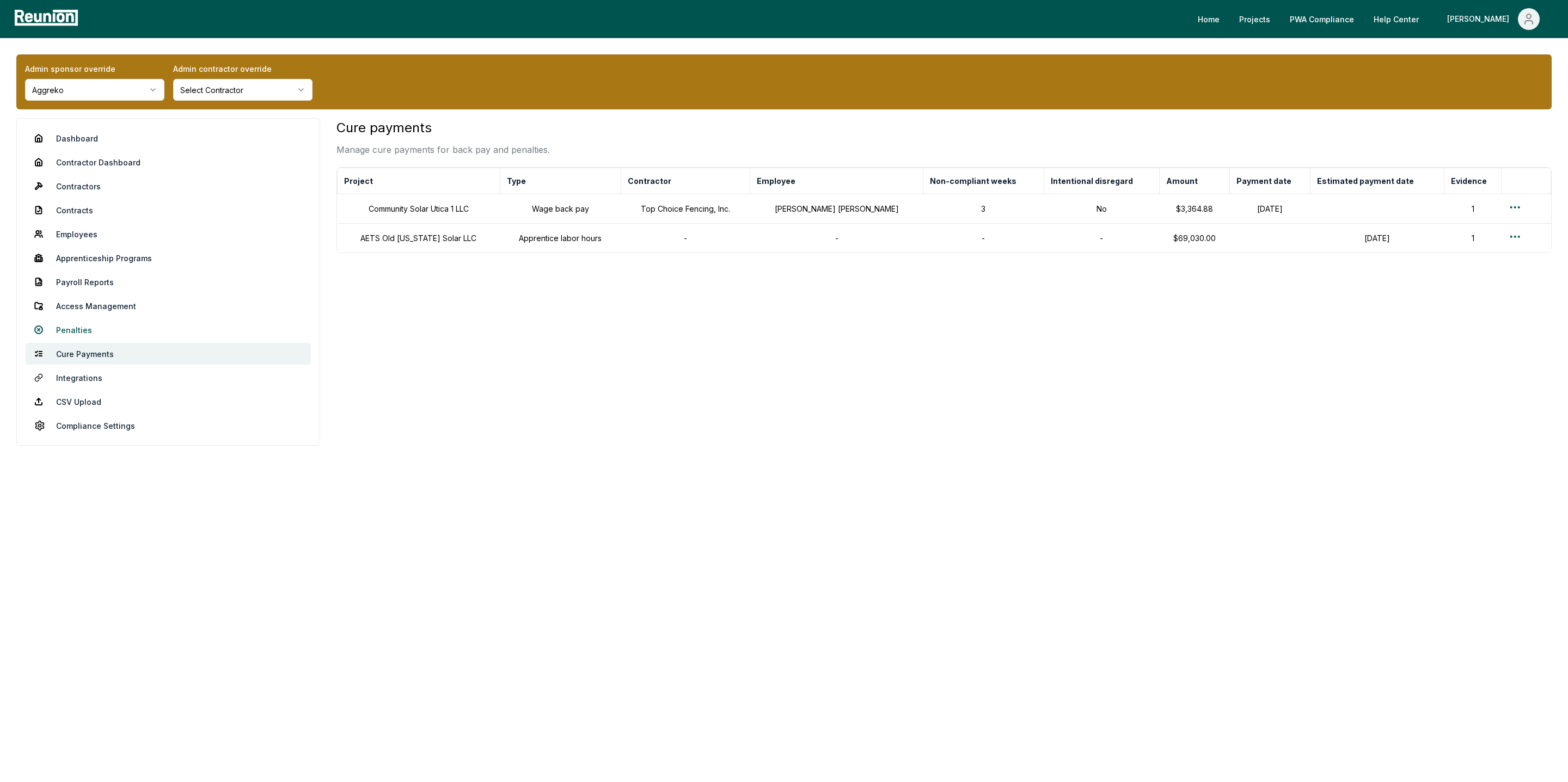
click at [91, 325] on link "Penalties" at bounding box center [168, 330] width 286 height 22
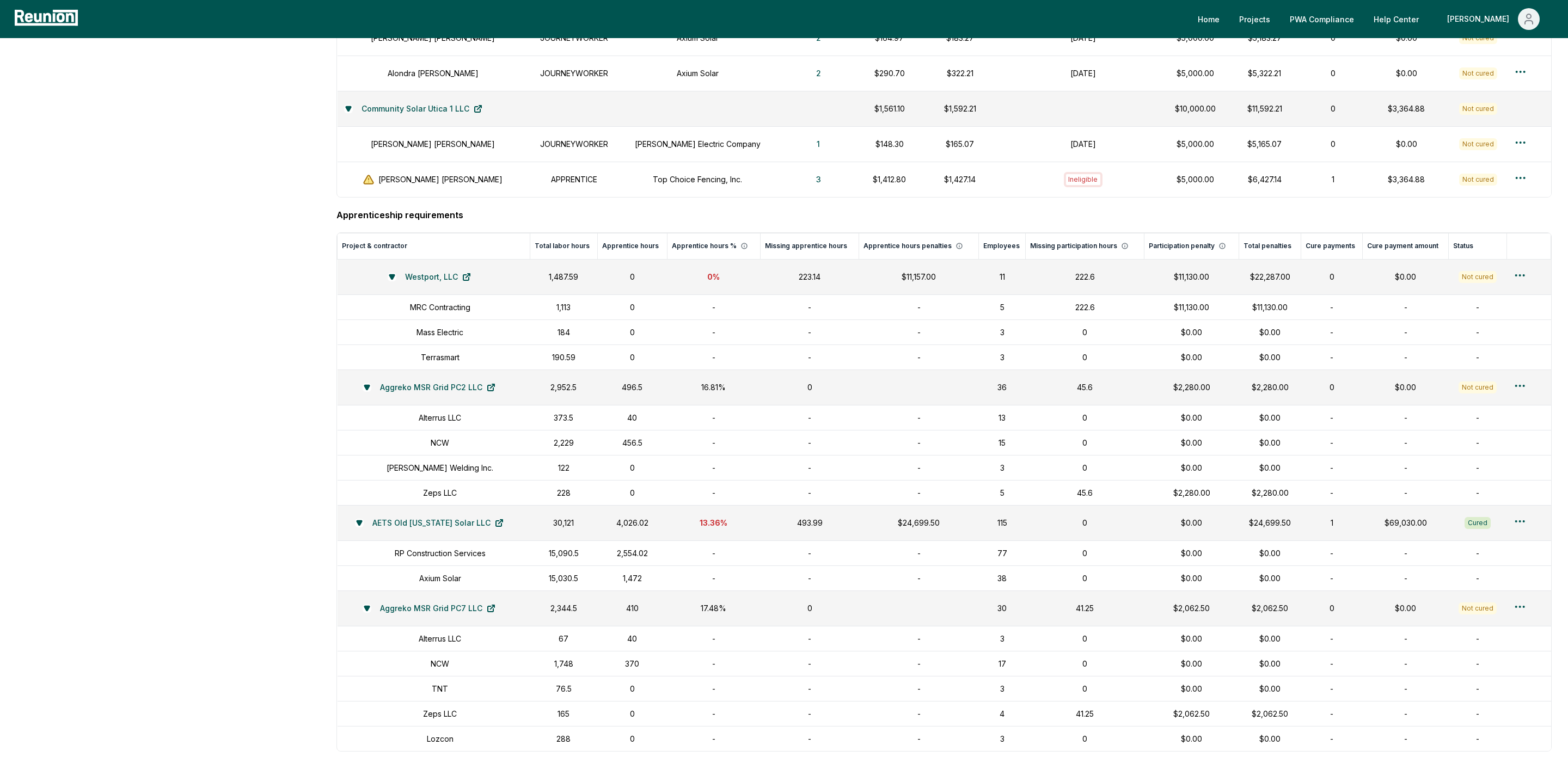
scroll to position [1456, 0]
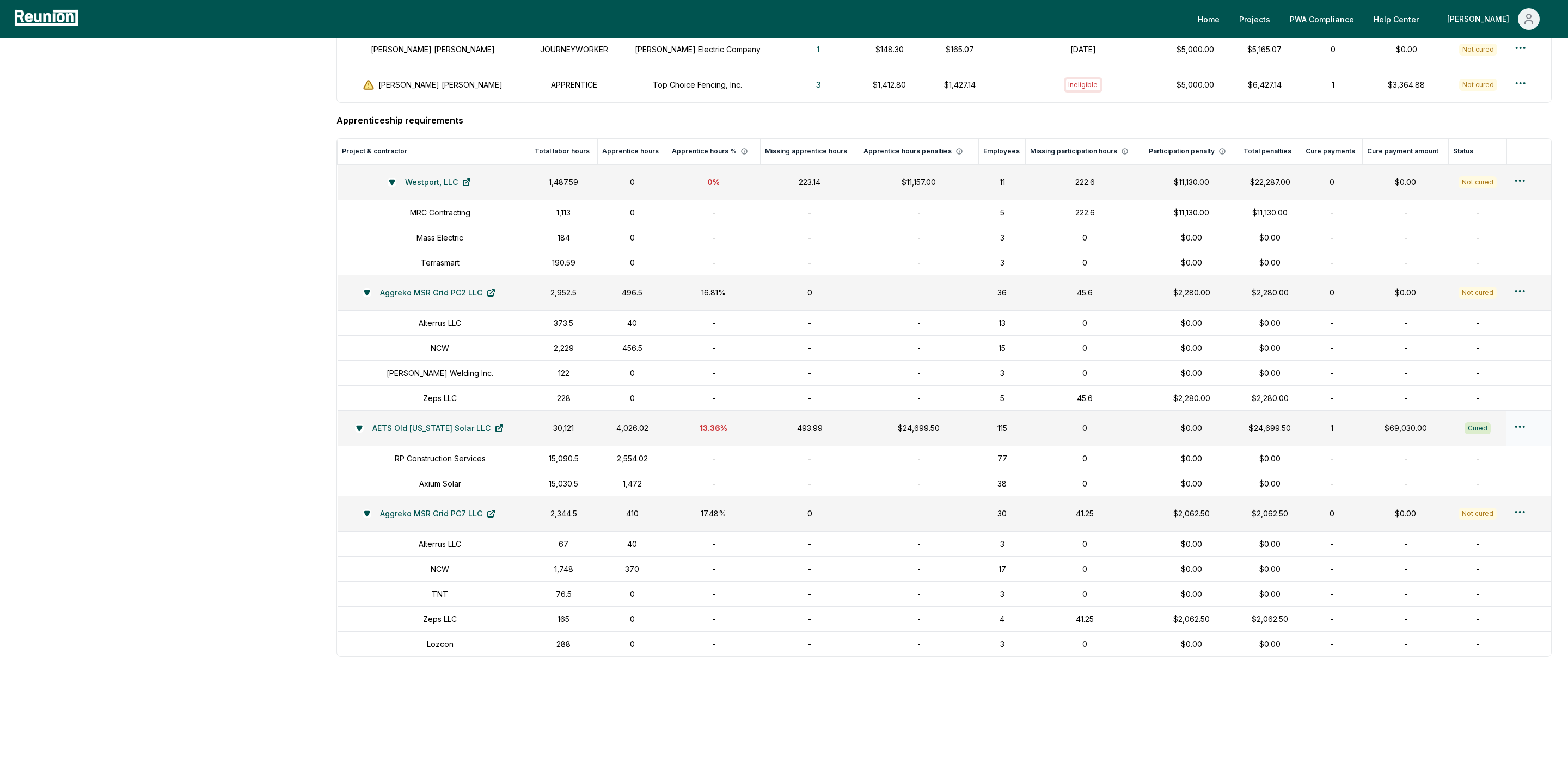
click at [1526, 424] on div at bounding box center [1528, 428] width 31 height 16
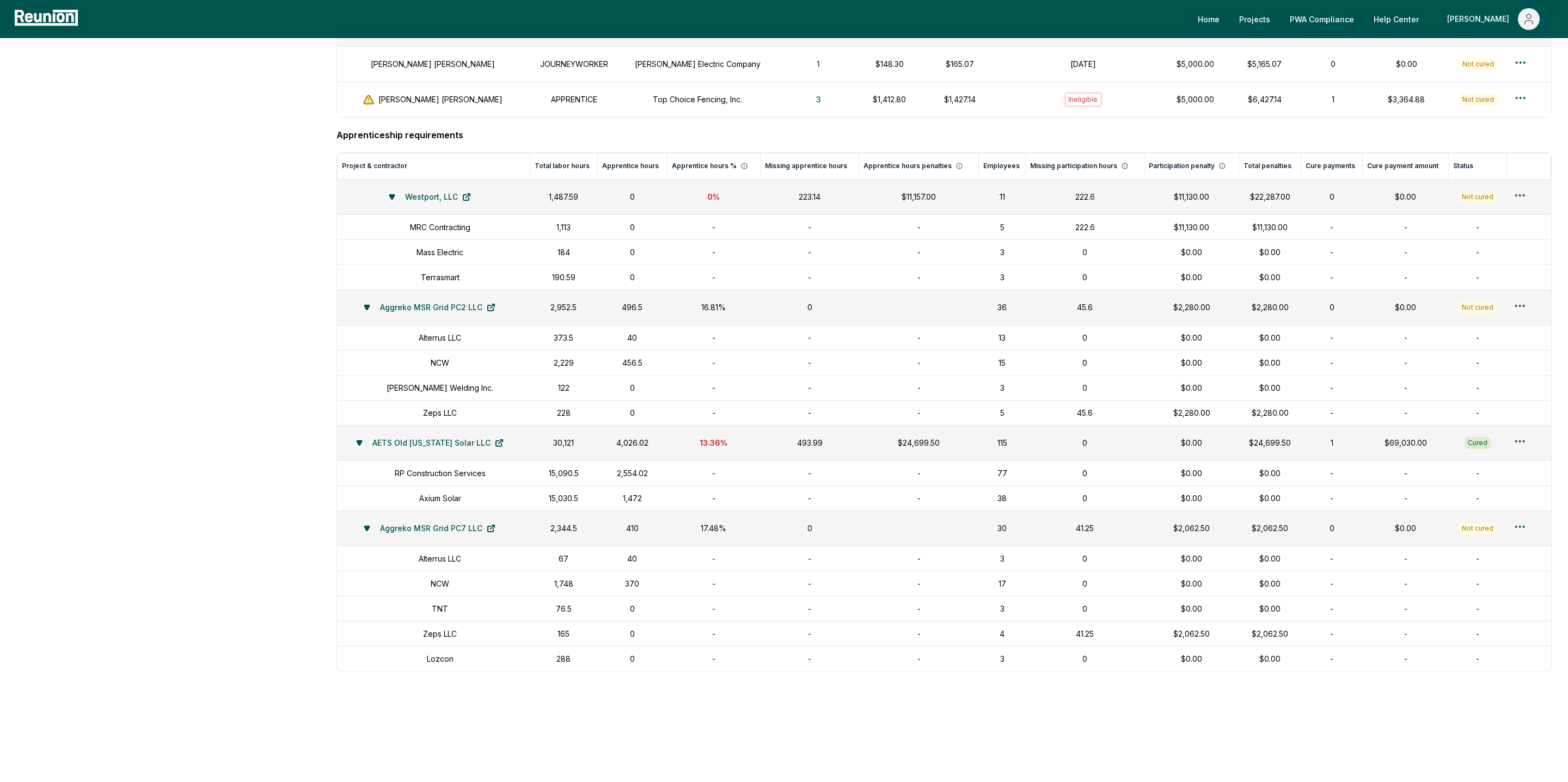
scroll to position [0, 0]
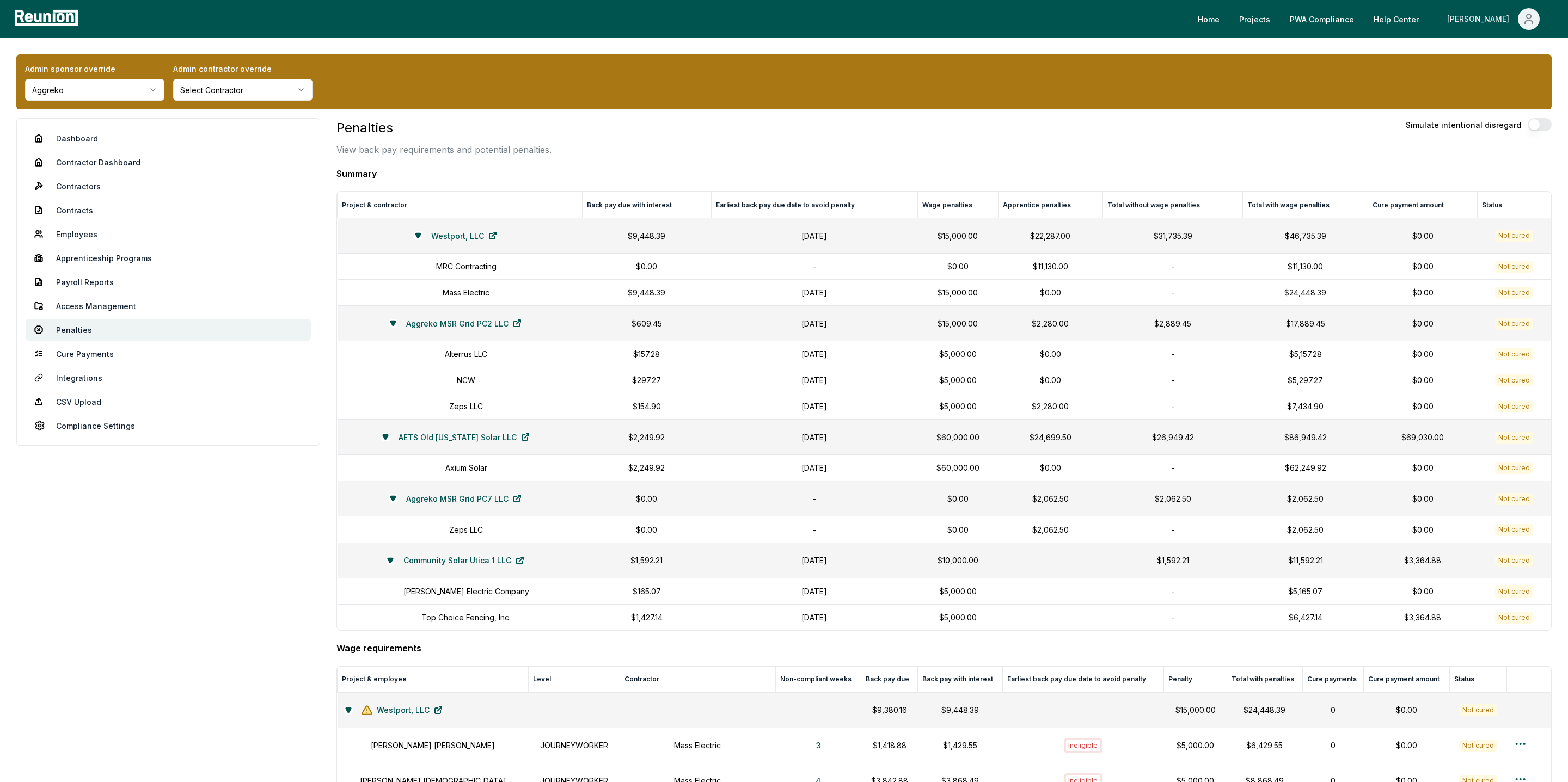
click at [1499, 20] on div "[PERSON_NAME]" at bounding box center [1479, 19] width 66 height 22
click at [1492, 120] on p "Log out" at bounding box center [1500, 120] width 28 height 13
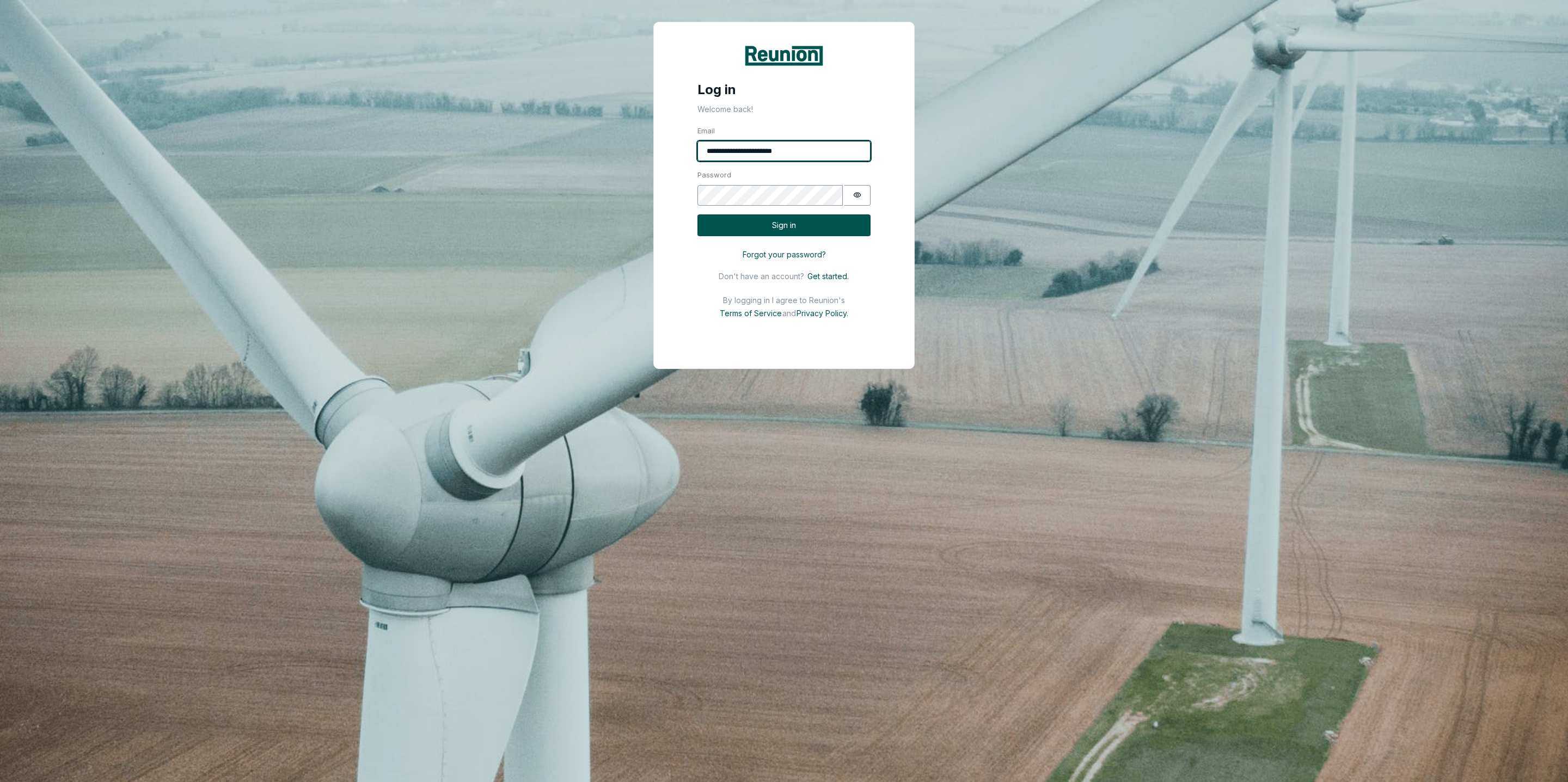
click at [829, 156] on input "**********" at bounding box center [784, 152] width 173 height 21
type input "**********"
click at [820, 233] on button "Sign in" at bounding box center [784, 226] width 173 height 22
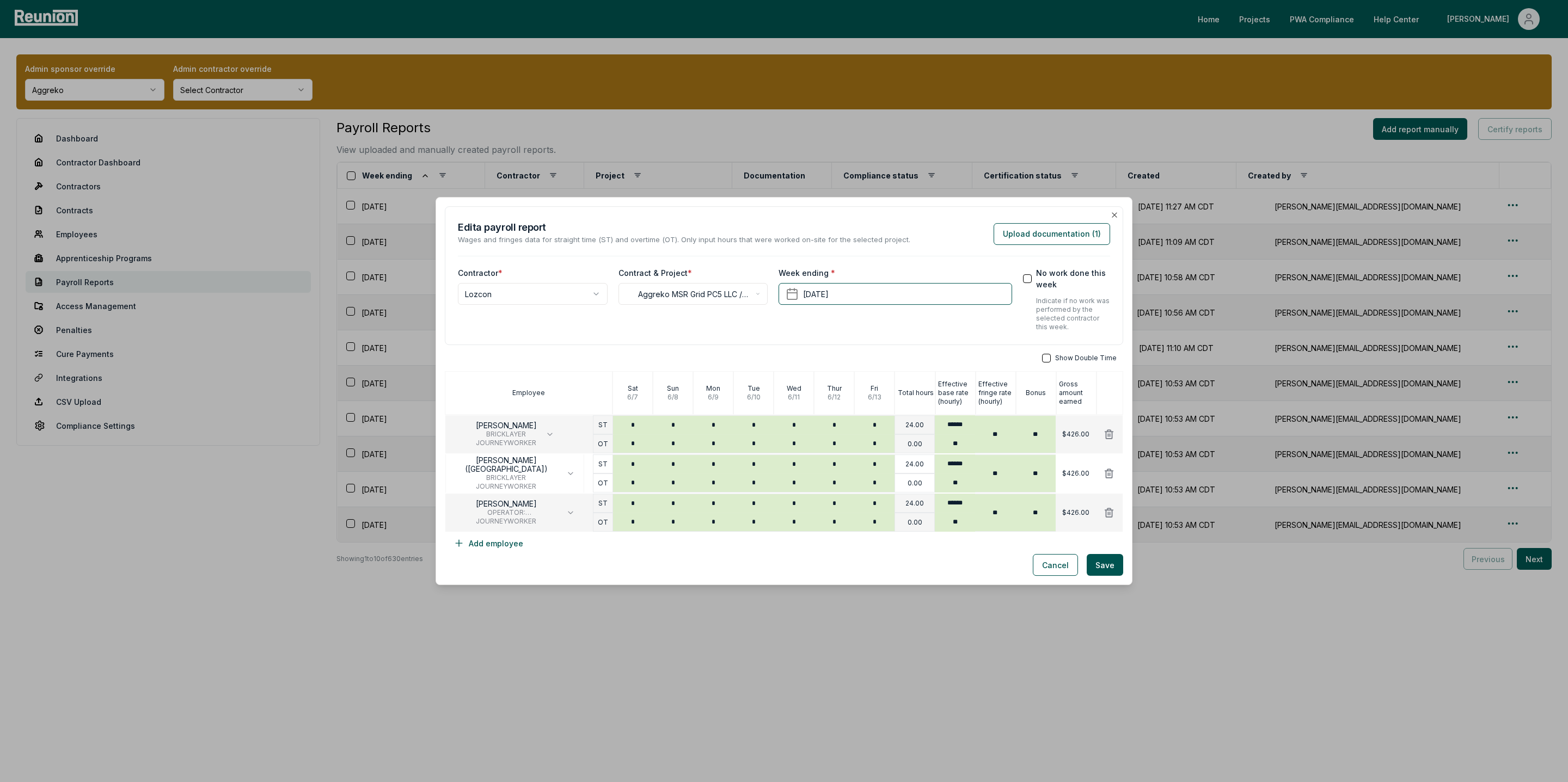
click at [1039, 238] on button "Upload documentation ( 1 )" at bounding box center [1051, 234] width 117 height 22
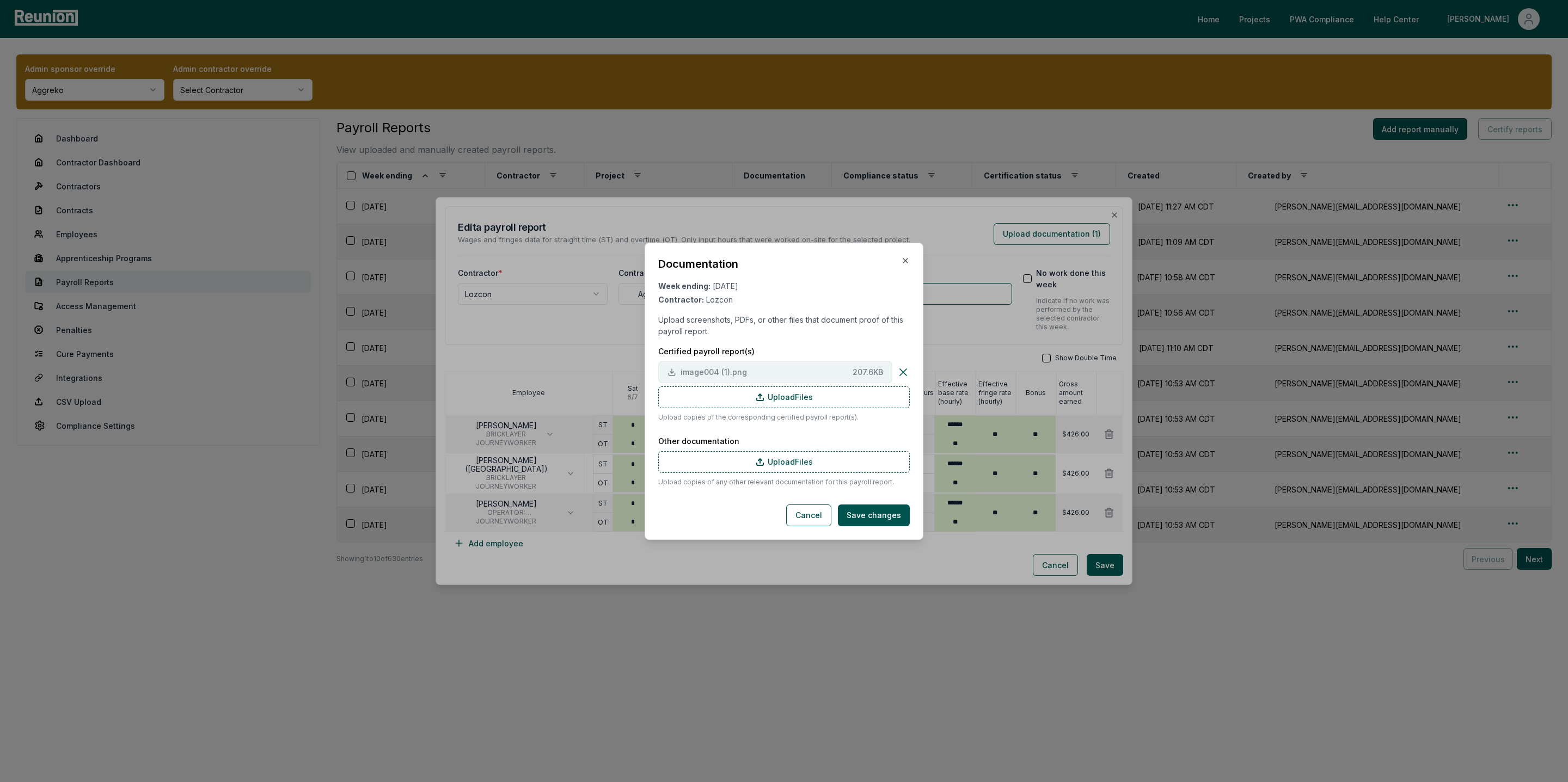
click at [701, 367] on span "image004 (1).png" at bounding box center [764, 372] width 168 height 11
click at [911, 260] on div "Documentation Week ending: June 13, 2025 Contractor: Lozcon Upload screenshots,…" at bounding box center [783, 392] width 279 height 297
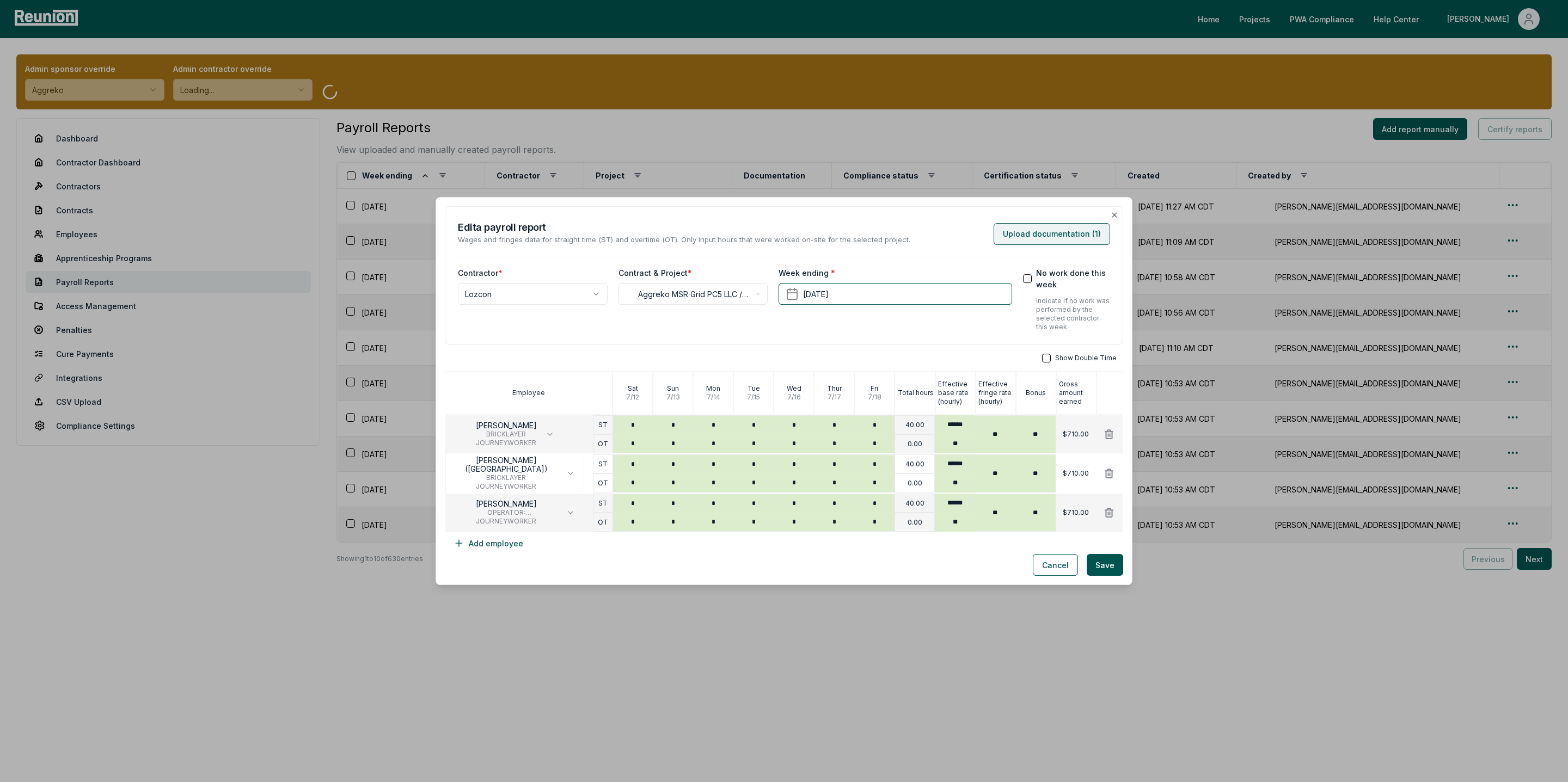
click at [1059, 233] on button "Upload documentation ( 1 )" at bounding box center [1051, 234] width 117 height 22
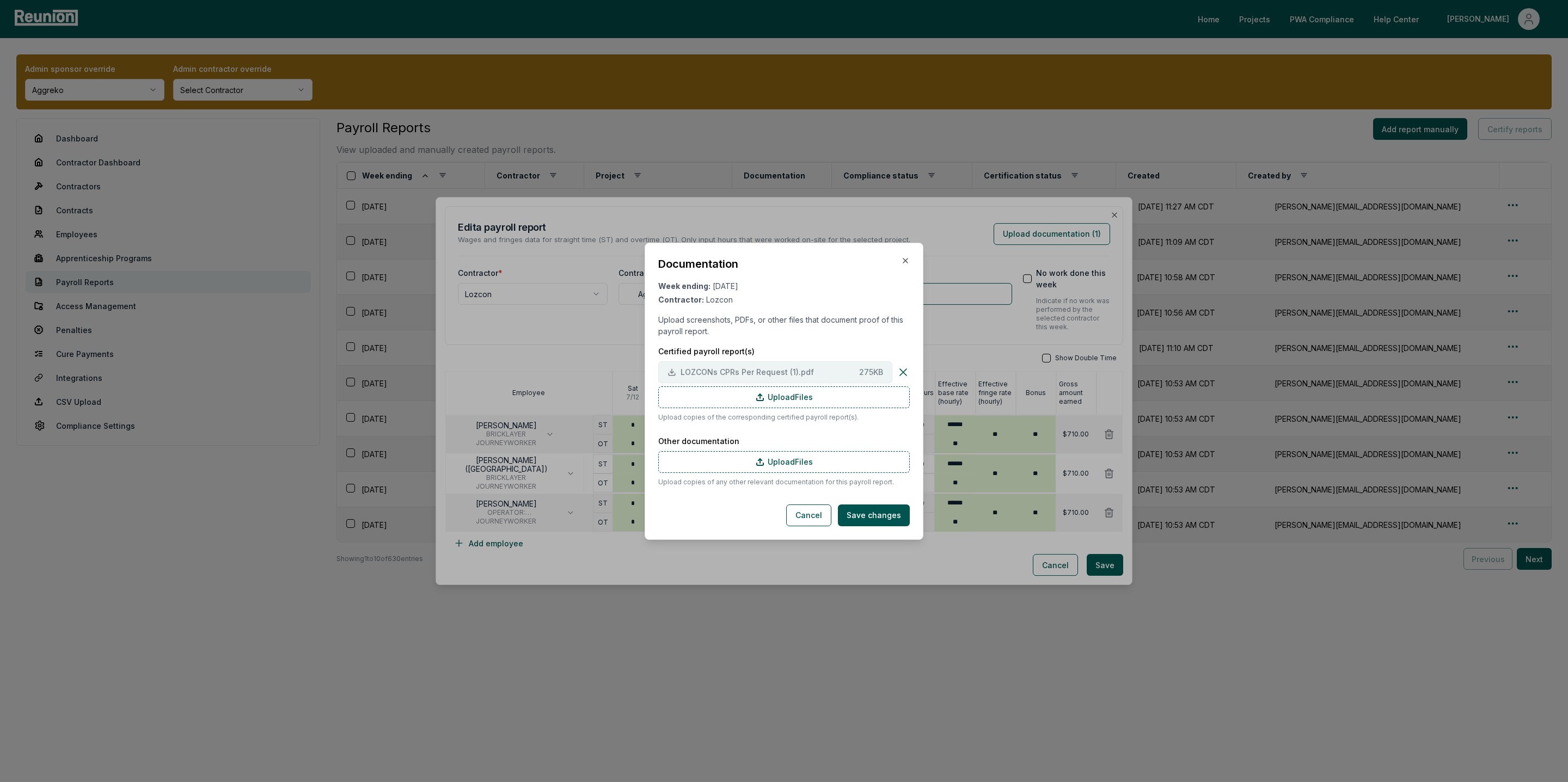
click at [700, 362] on button "LOZCONs CPRs Per Request (1).pdf 275 KB" at bounding box center [775, 372] width 234 height 22
click at [1114, 212] on div at bounding box center [784, 391] width 1568 height 782
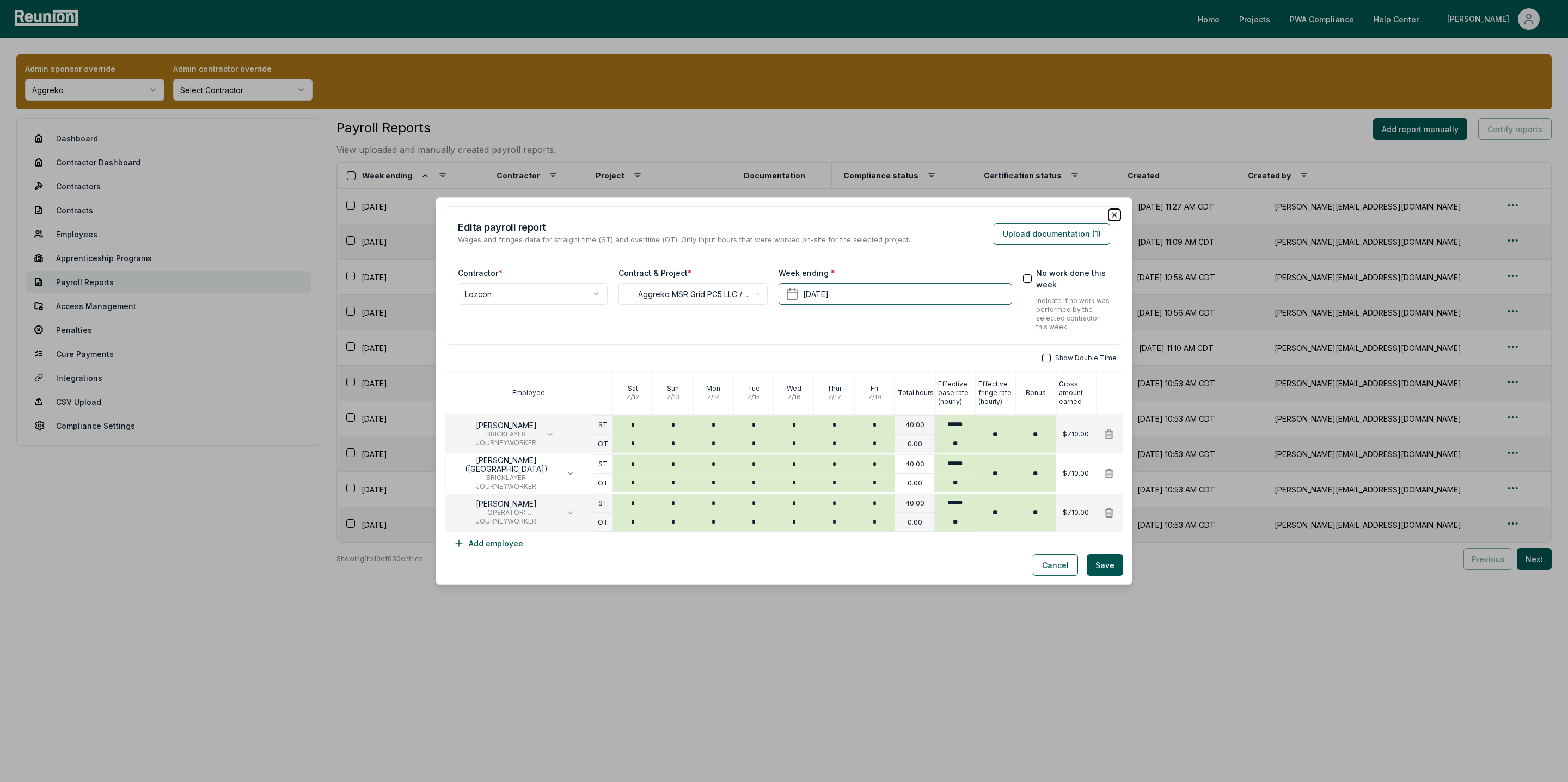
click at [1114, 214] on icon "button" at bounding box center [1114, 215] width 4 height 4
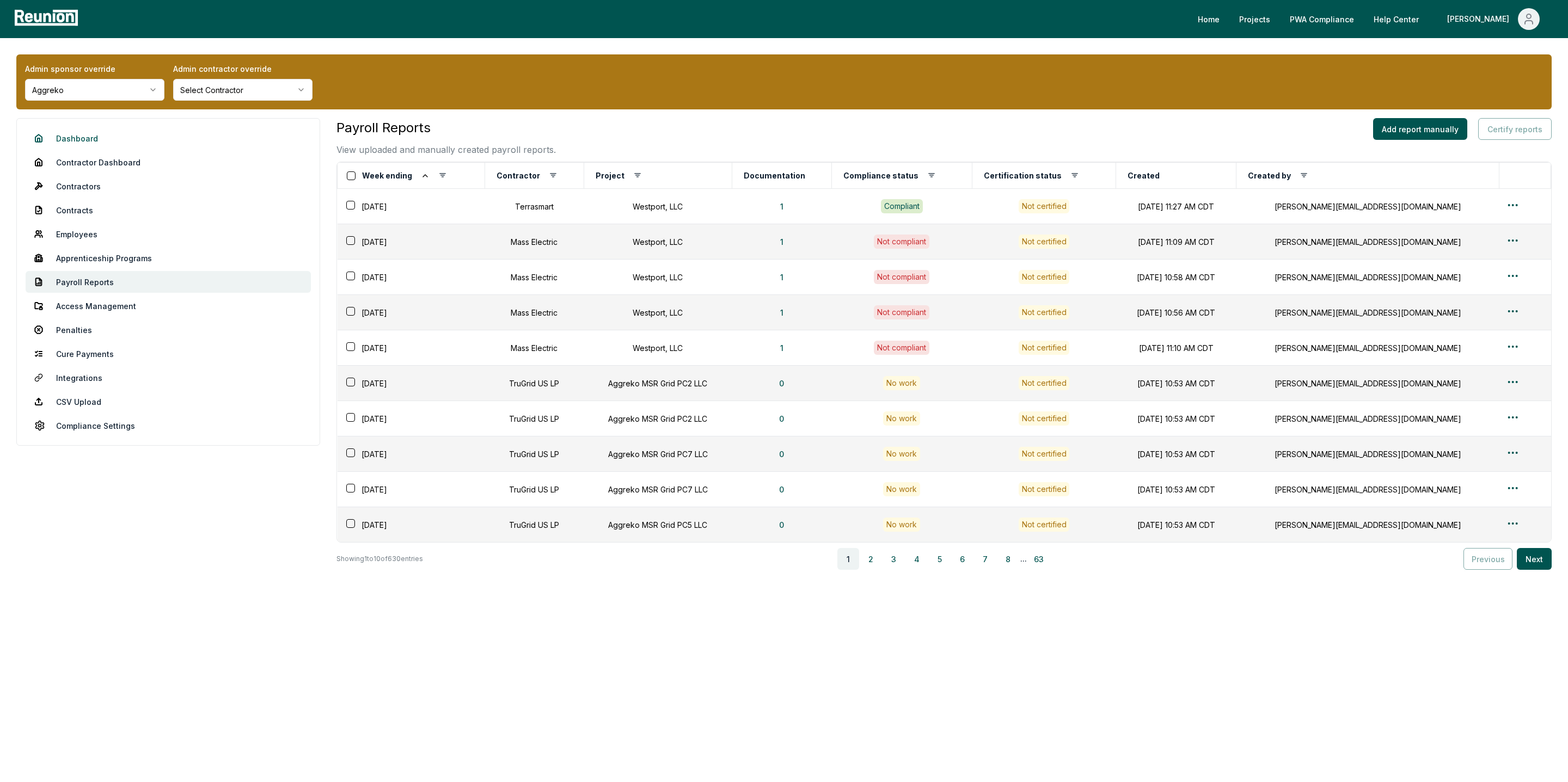
click at [86, 140] on link "Dashboard" at bounding box center [168, 138] width 286 height 22
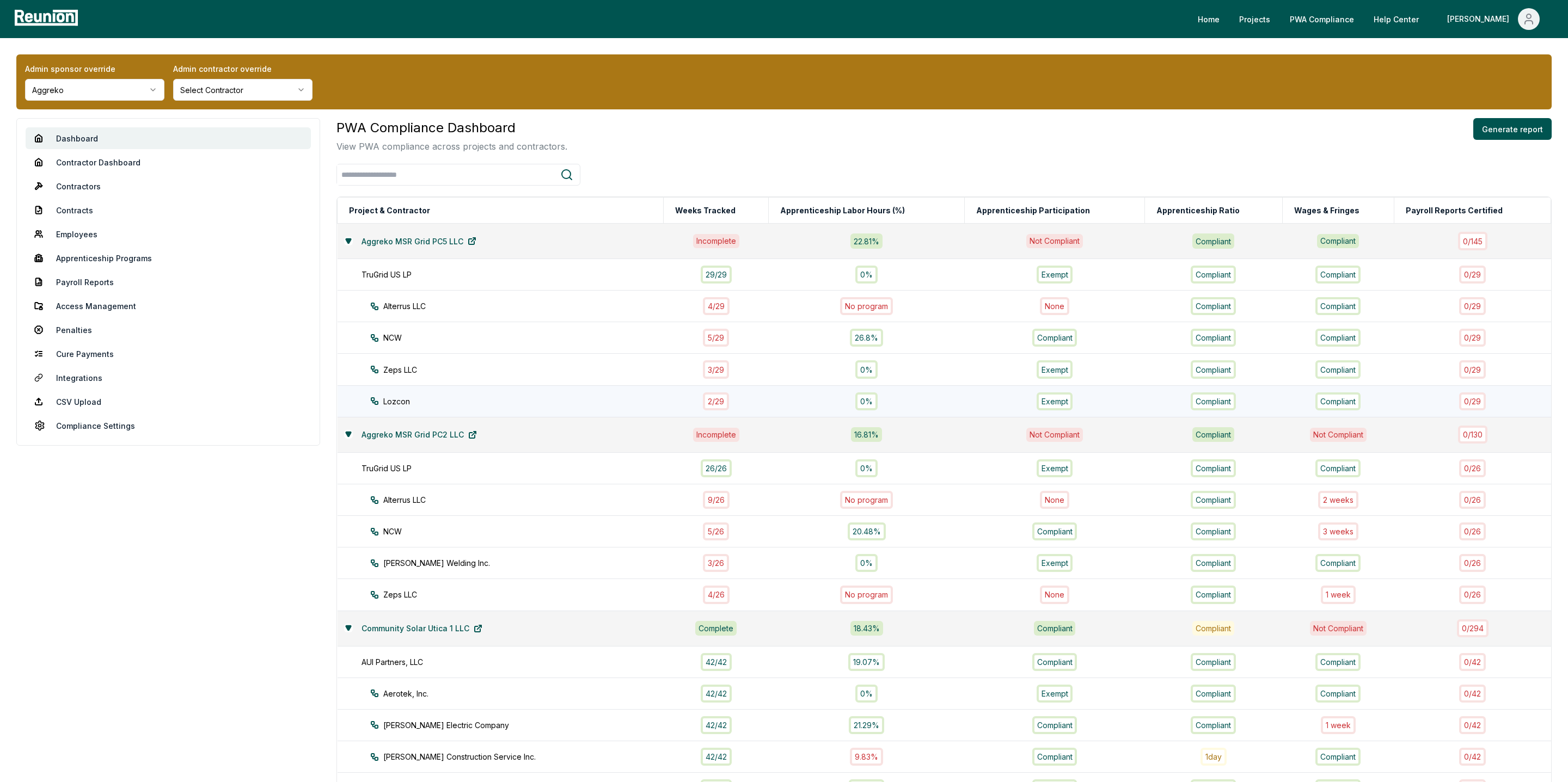
click at [723, 401] on div "2 / 29" at bounding box center [716, 401] width 26 height 18
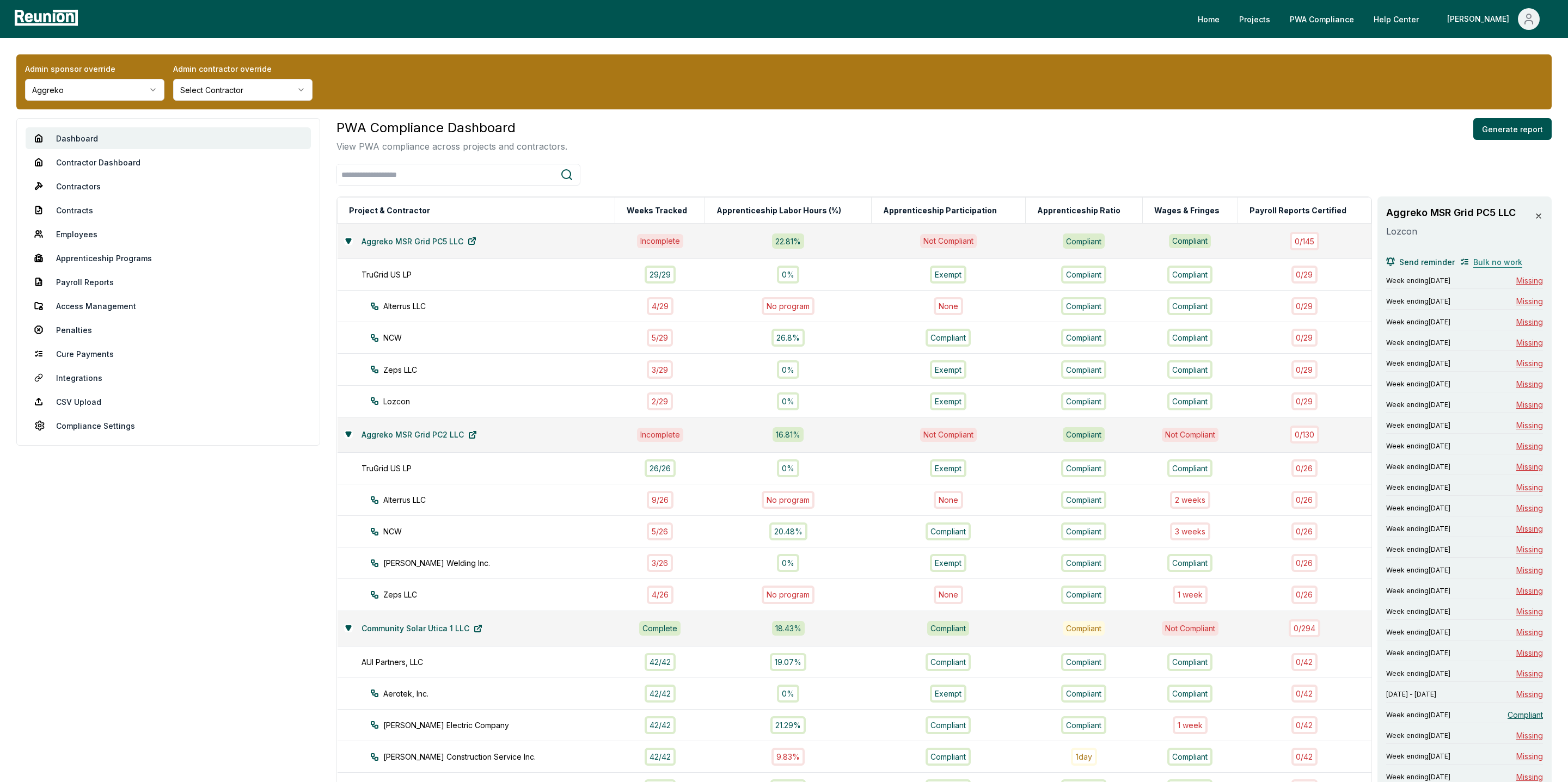
click at [1492, 258] on span "Bulk no work" at bounding box center [1497, 262] width 49 height 11
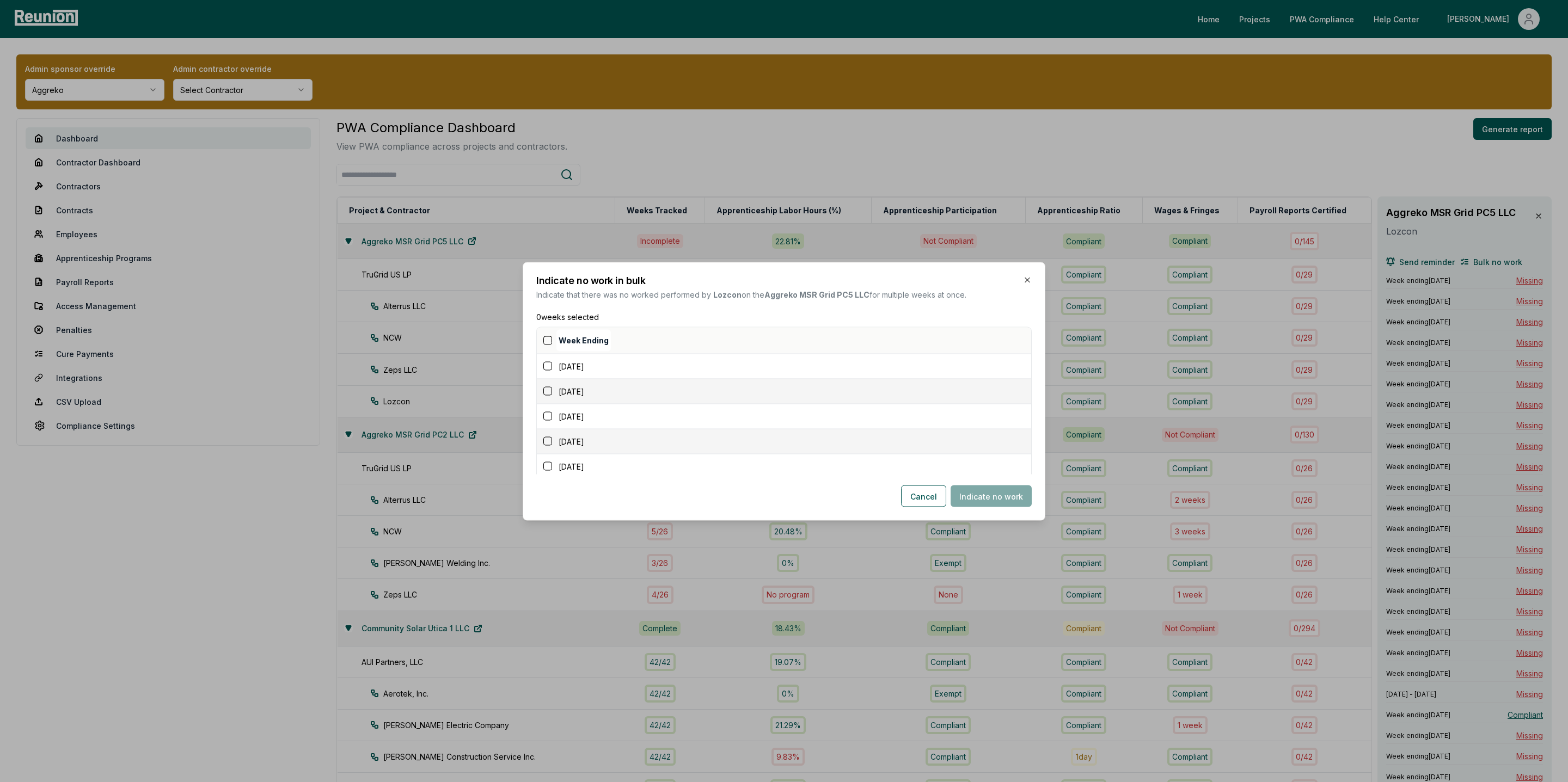
click at [546, 339] on button "button" at bounding box center [547, 340] width 8 height 8
click at [986, 496] on button "Indicate no work" at bounding box center [991, 496] width 81 height 22
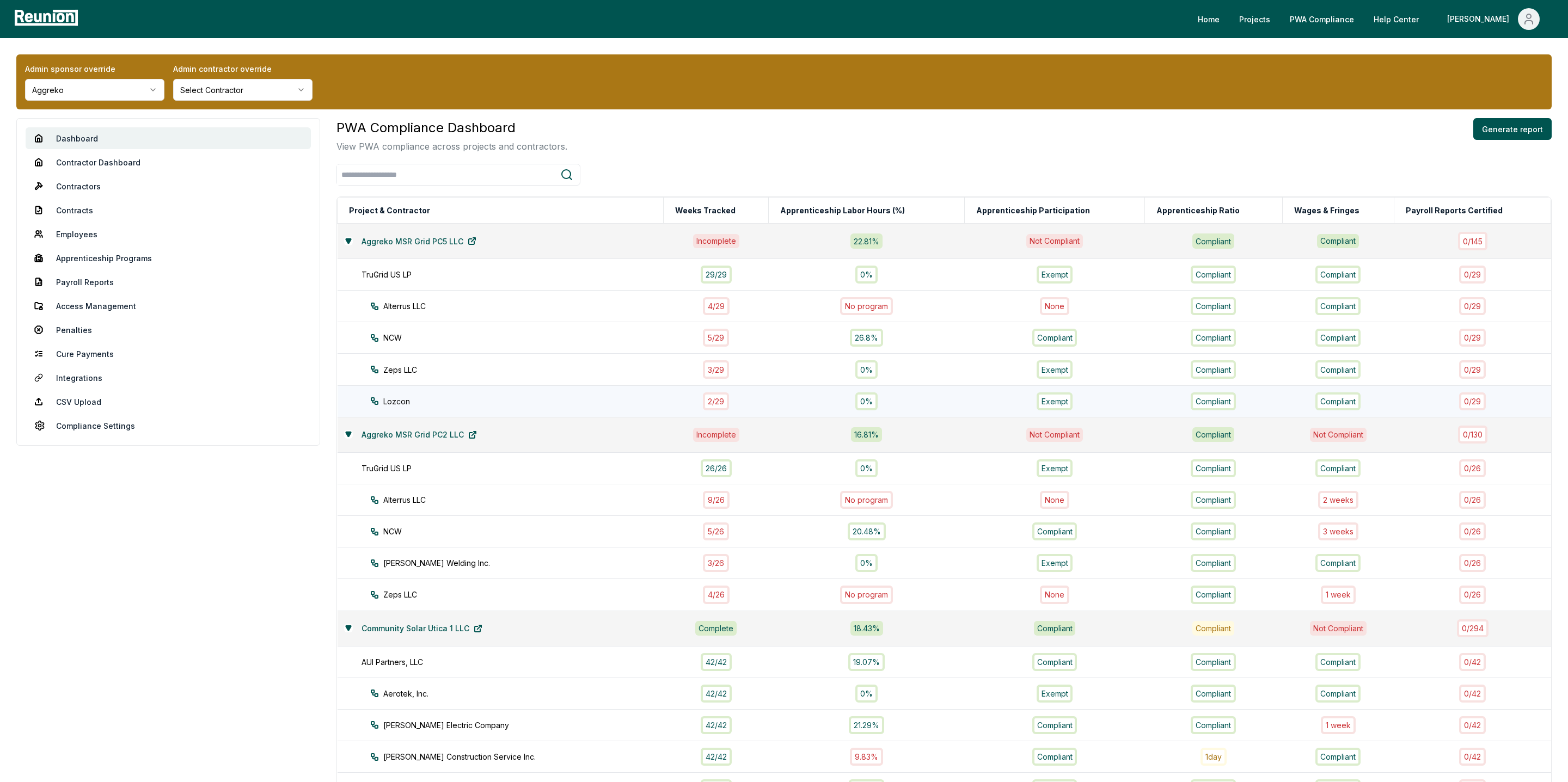
click at [719, 395] on div "2 / 29" at bounding box center [716, 401] width 26 height 18
